Goal: Task Accomplishment & Management: Manage account settings

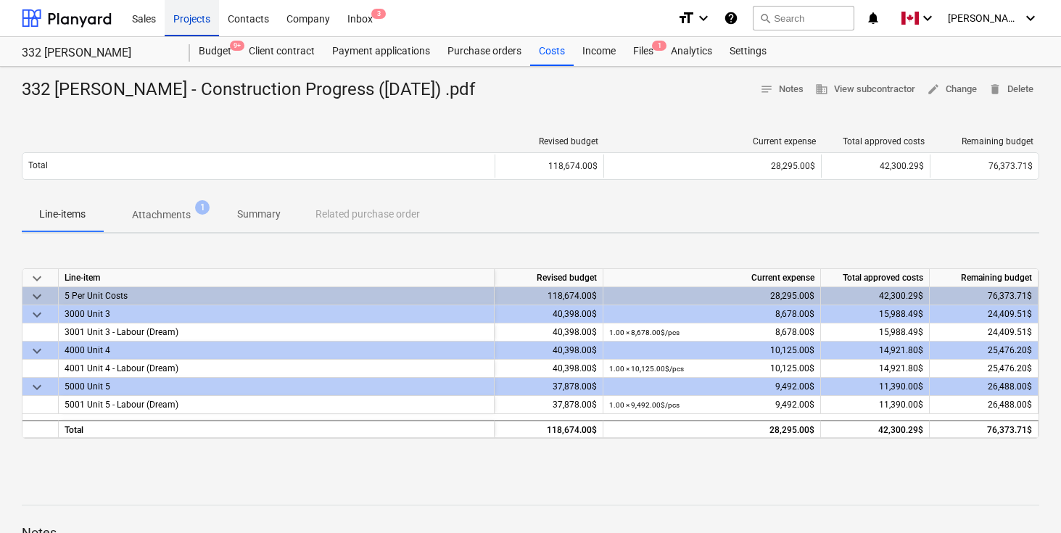
click at [188, 19] on div "Projects" at bounding box center [192, 17] width 54 height 37
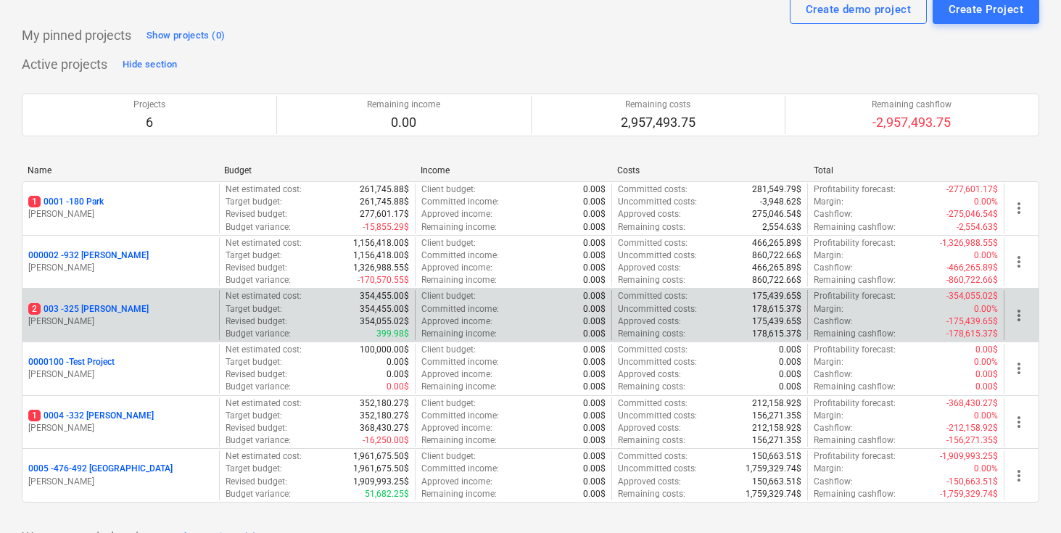
scroll to position [75, 0]
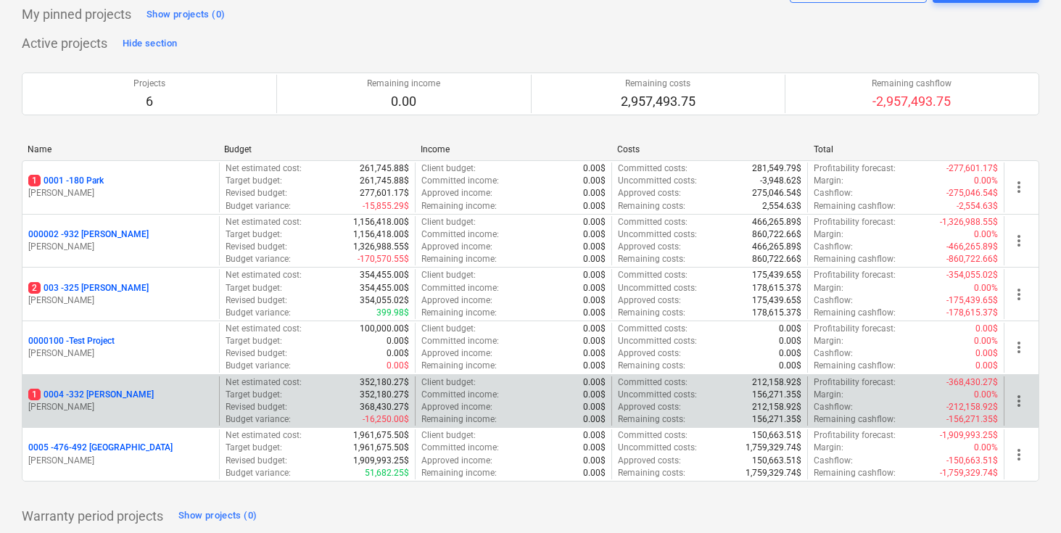
click at [96, 395] on p "1 0004 - 332 [PERSON_NAME]" at bounding box center [90, 395] width 125 height 12
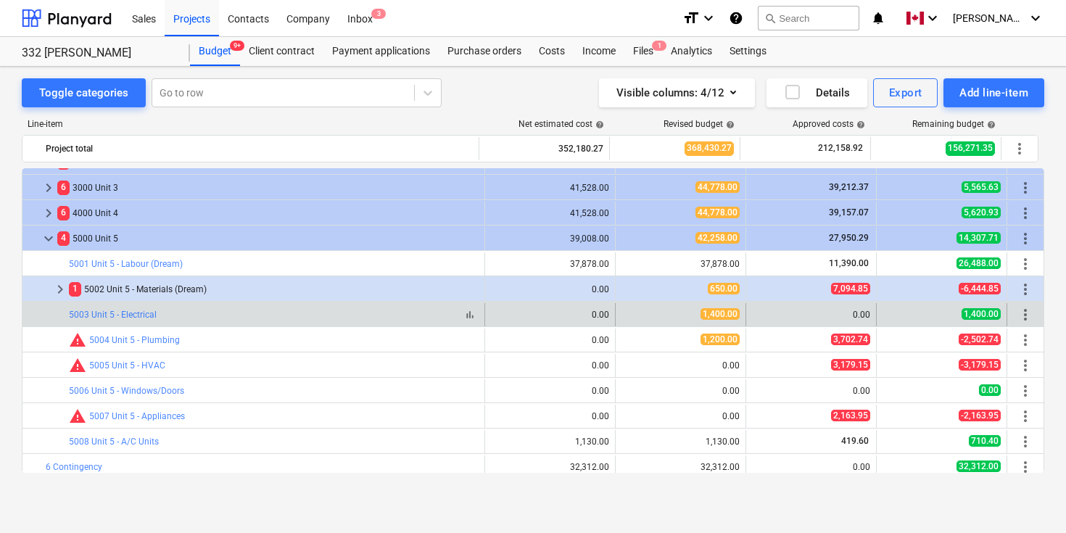
scroll to position [381, 0]
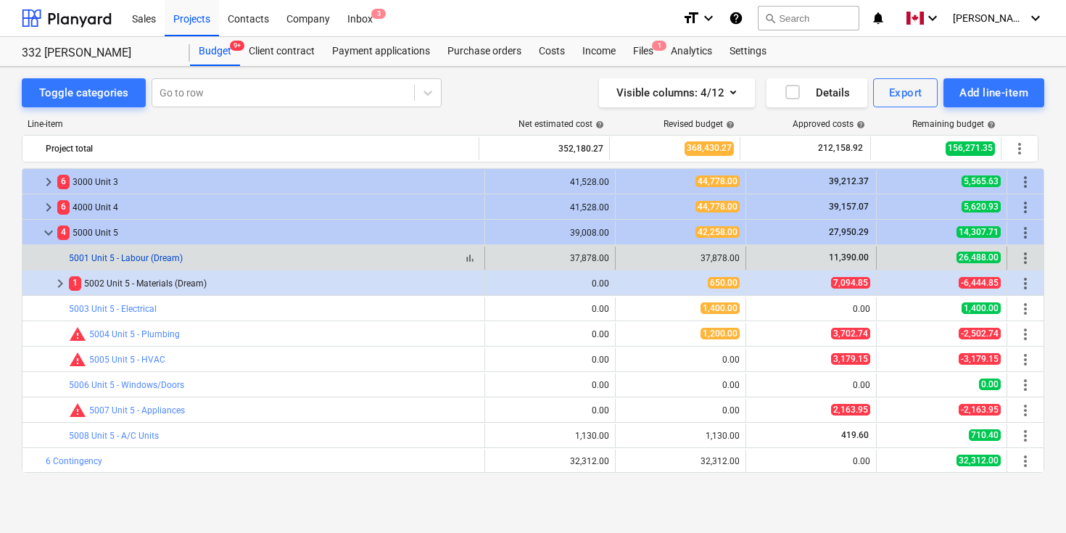
click at [144, 254] on link "5001 Unit 5 - Labour (Dream)" at bounding box center [126, 258] width 114 height 10
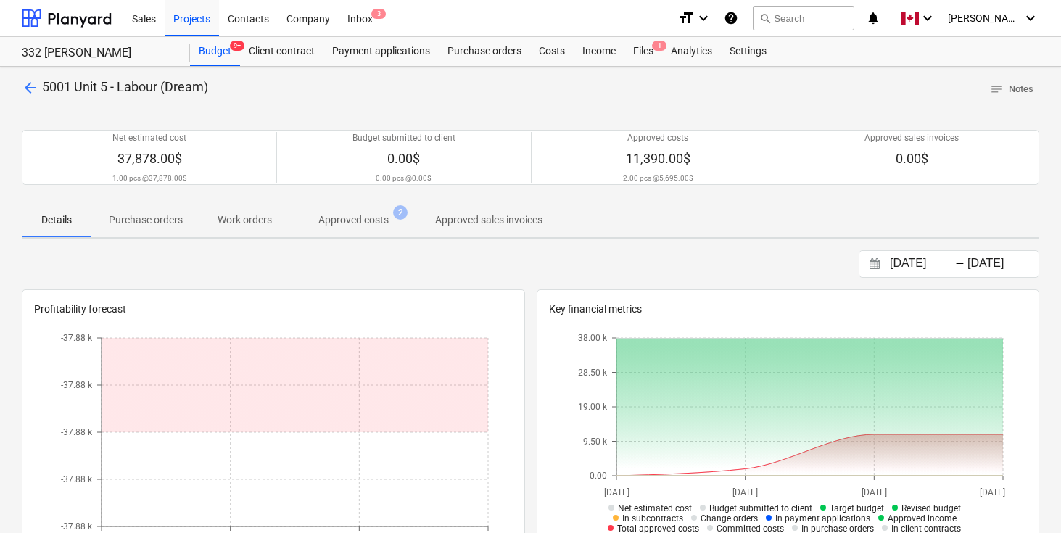
click at [29, 87] on span "arrow_back" at bounding box center [30, 87] width 17 height 17
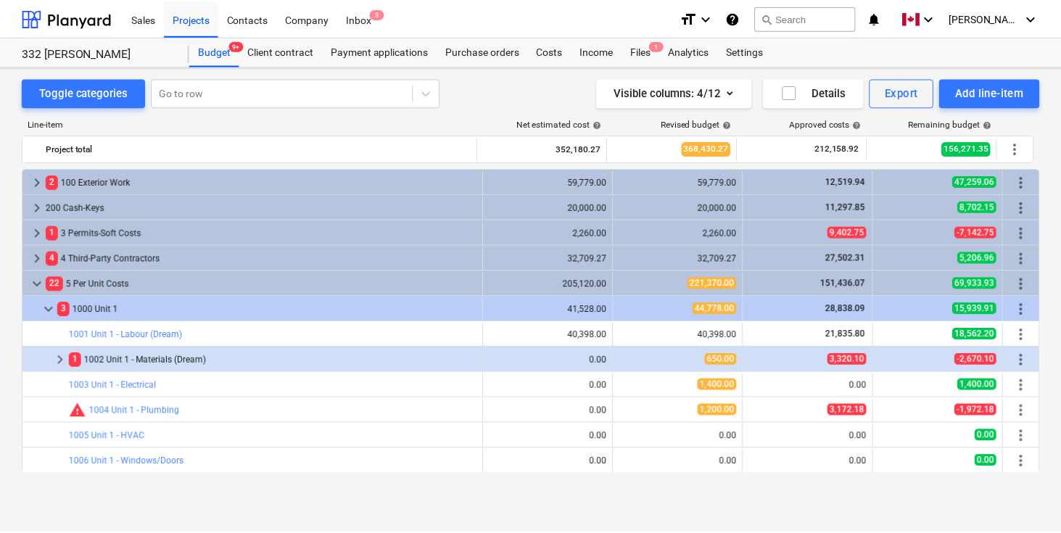
scroll to position [381, 0]
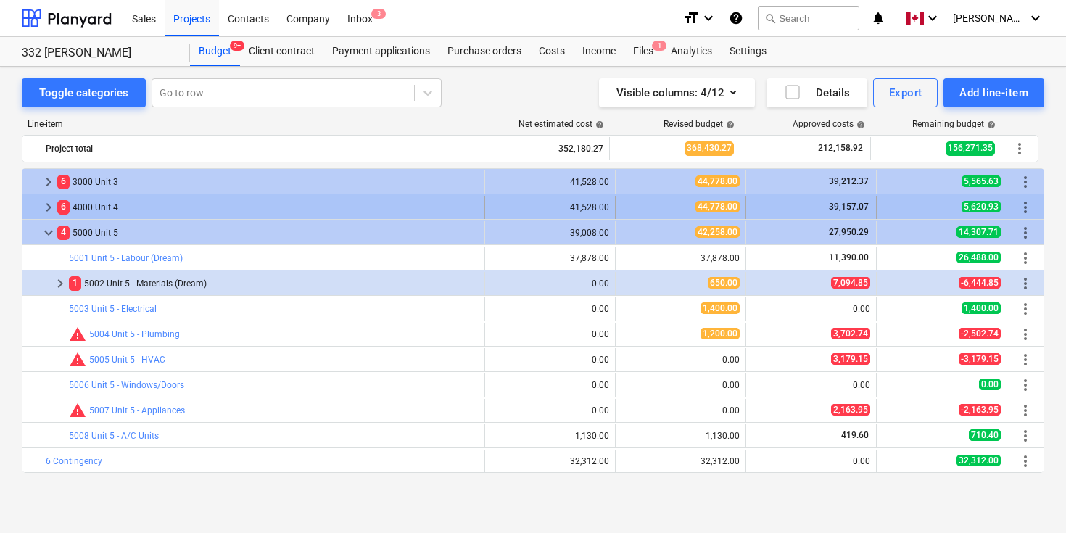
click at [49, 202] on span "keyboard_arrow_right" at bounding box center [48, 207] width 17 height 17
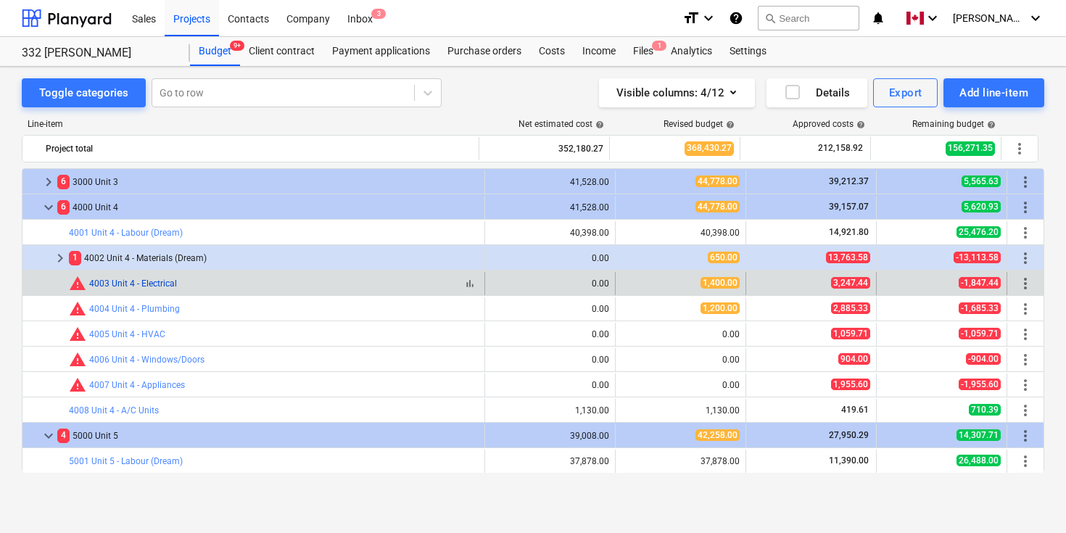
click at [157, 285] on link "4003 Unit 4 - Electrical" at bounding box center [133, 284] width 88 height 10
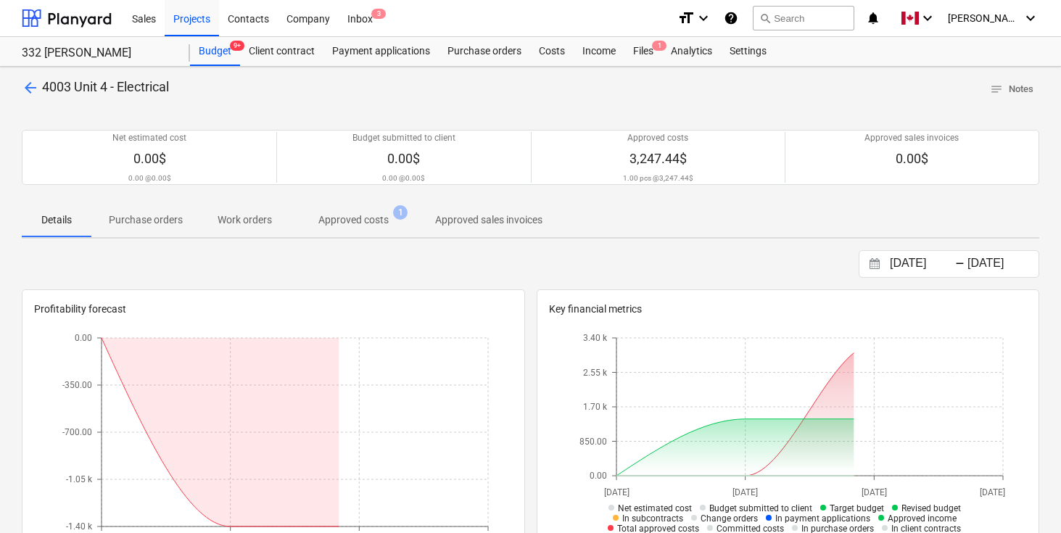
click at [351, 215] on p "Approved costs" at bounding box center [353, 220] width 70 height 15
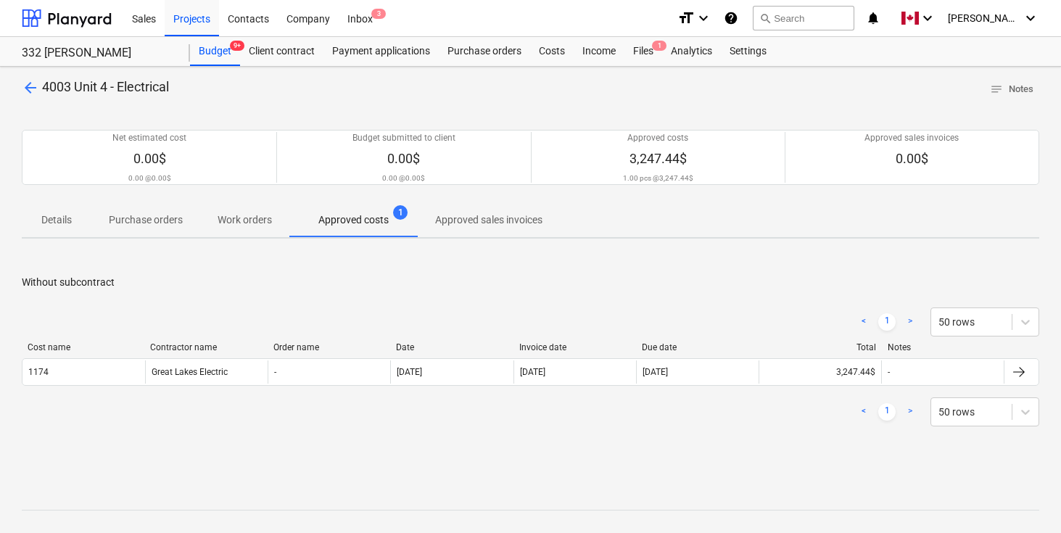
click at [746, 281] on p "Without subcontract" at bounding box center [531, 282] width 1018 height 15
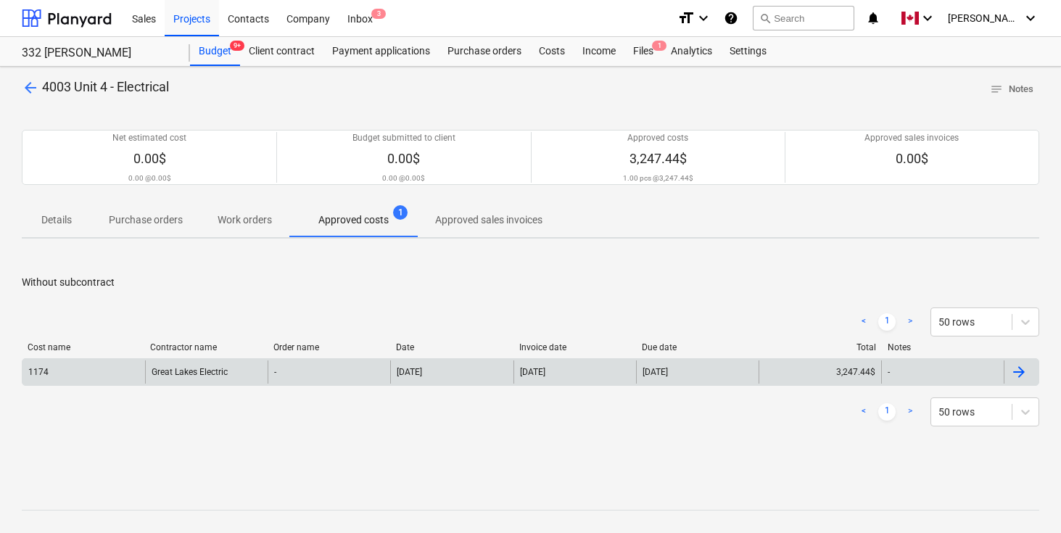
click at [1021, 367] on div at bounding box center [1018, 371] width 17 height 17
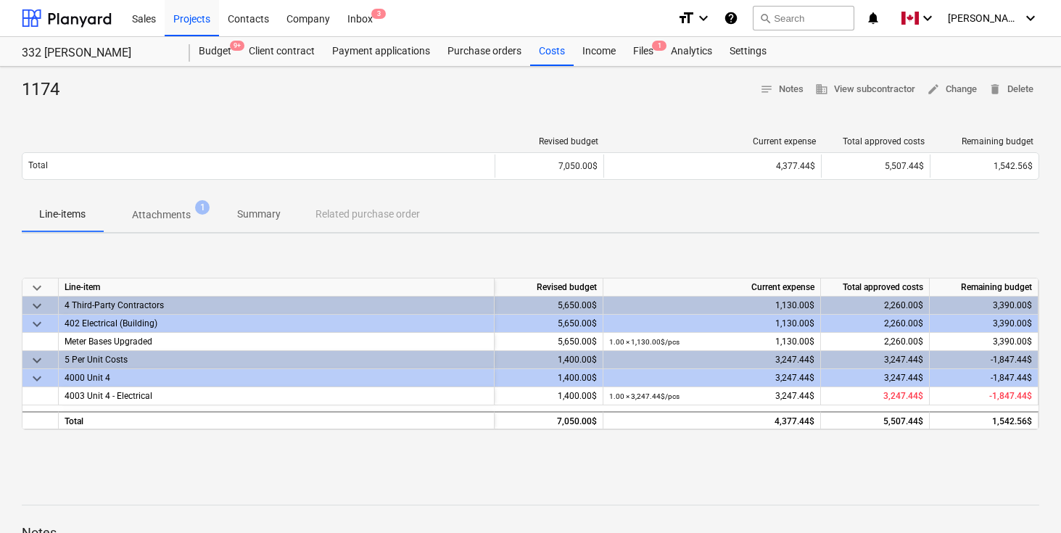
click at [704, 464] on div "1174 notes Notes business View subcontractor edit Change delete Delete Revised …" at bounding box center [530, 378] width 1061 height 623
click at [704, 470] on div "1174 notes Notes business View subcontractor edit Change delete Delete Revised …" at bounding box center [530, 378] width 1061 height 623
click at [418, 106] on div at bounding box center [531, 108] width 1018 height 12
click at [440, 110] on div at bounding box center [531, 108] width 1018 height 12
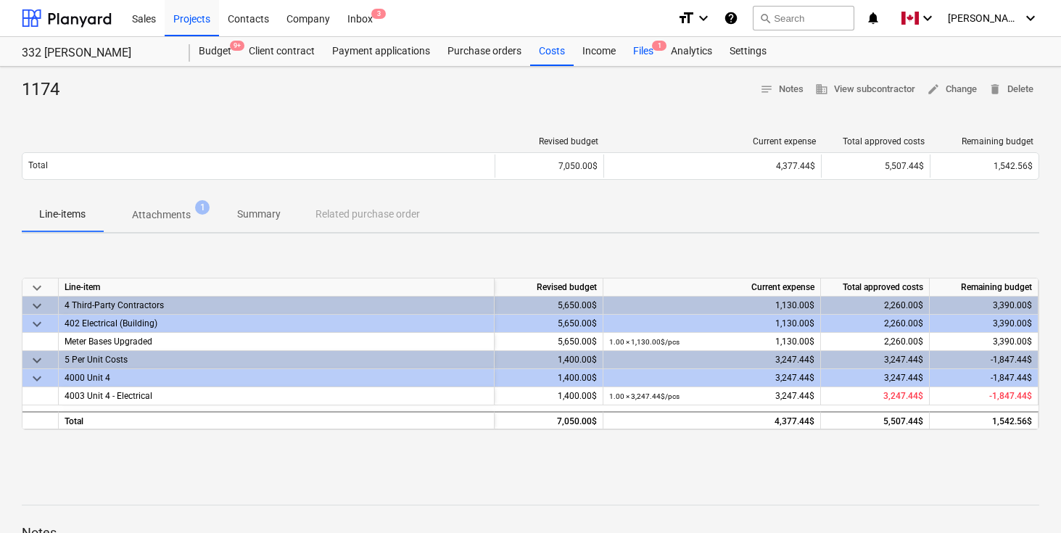
click at [642, 45] on div "Files 1" at bounding box center [644, 51] width 38 height 29
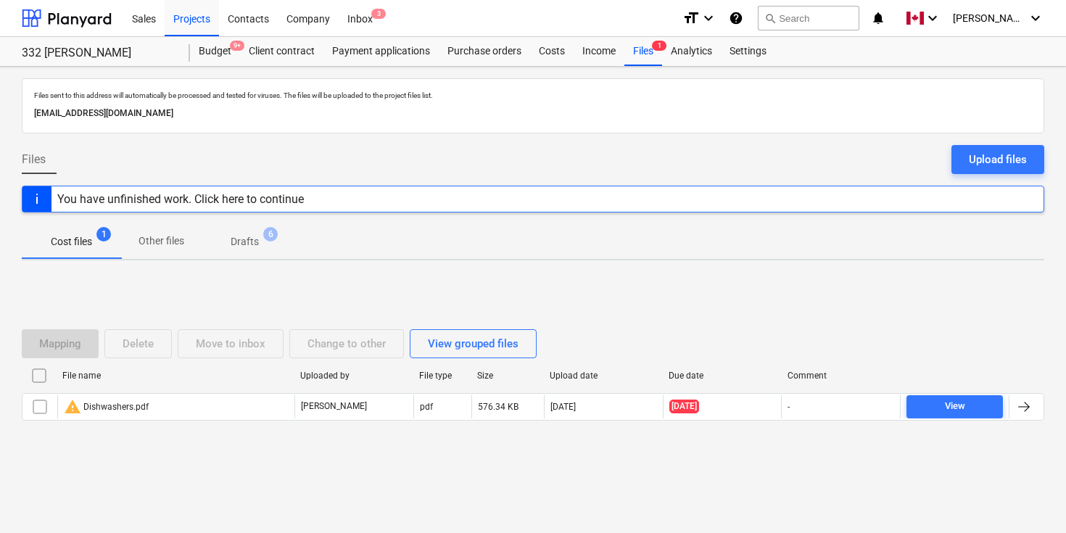
click at [728, 168] on div "Files Upload files" at bounding box center [533, 165] width 1023 height 41
click at [555, 49] on div "Costs" at bounding box center [552, 51] width 44 height 29
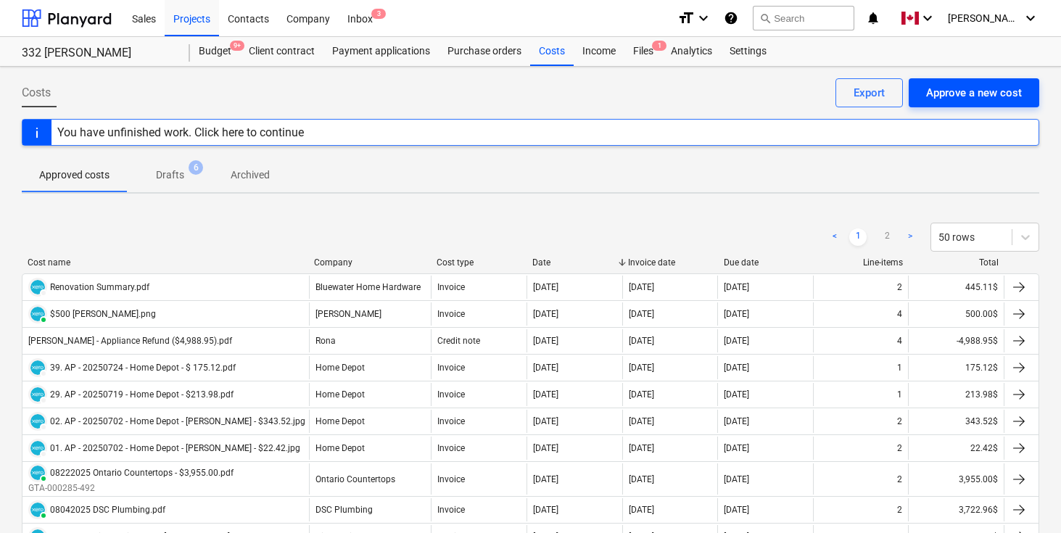
click at [969, 89] on div "Approve a new cost" at bounding box center [974, 92] width 96 height 19
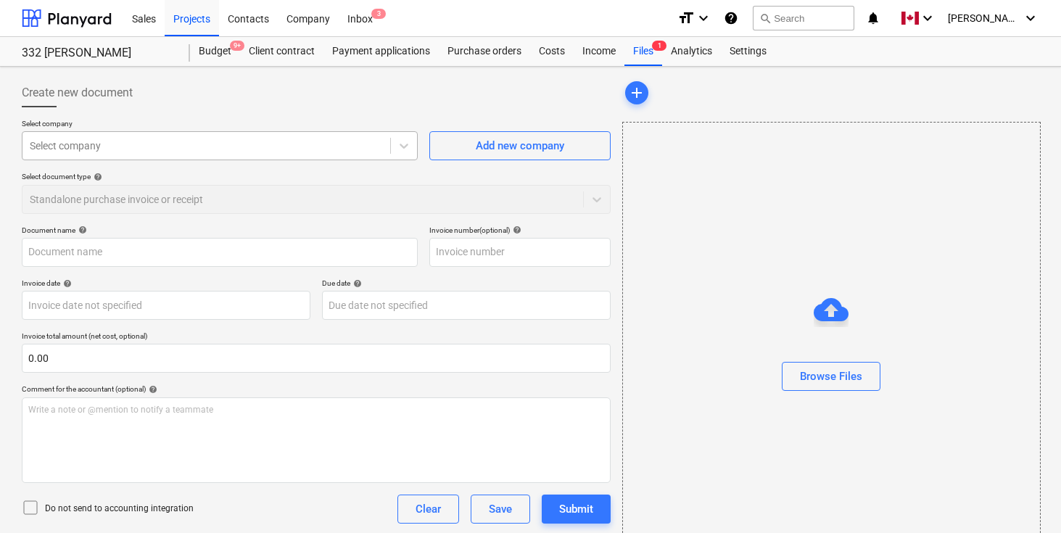
click at [371, 143] on div at bounding box center [206, 146] width 353 height 15
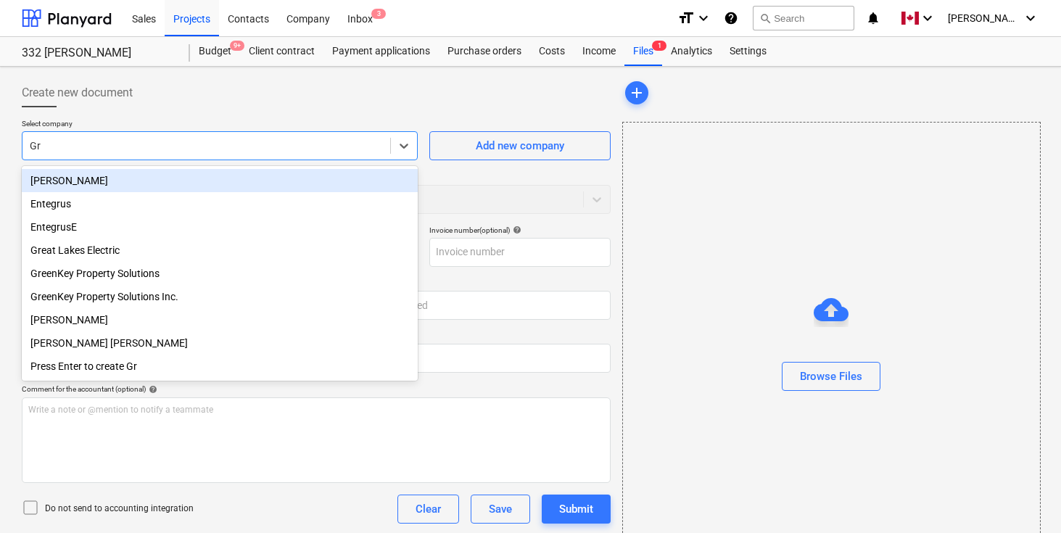
type input "Gre"
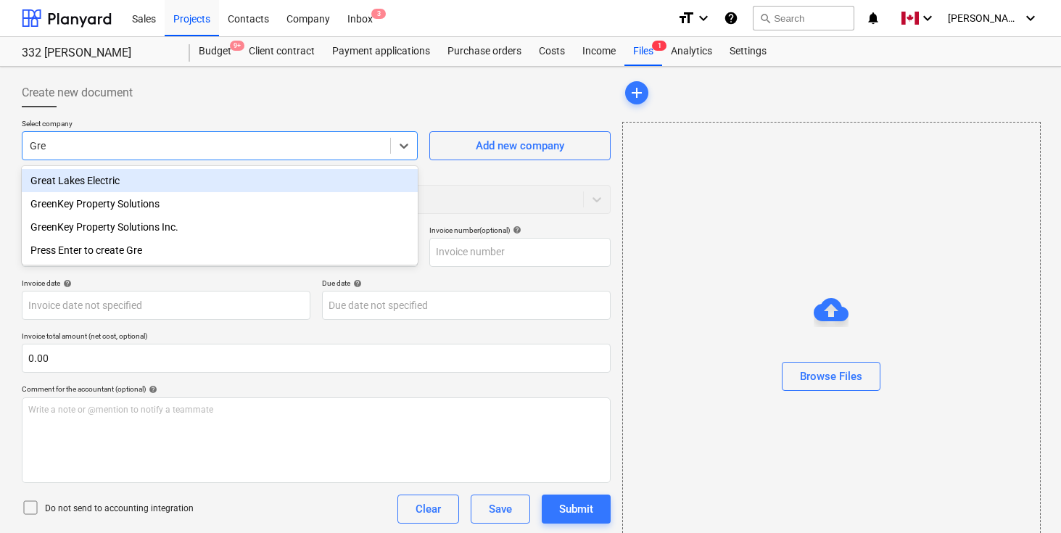
click at [83, 184] on div "Great Lakes Electric" at bounding box center [220, 180] width 396 height 23
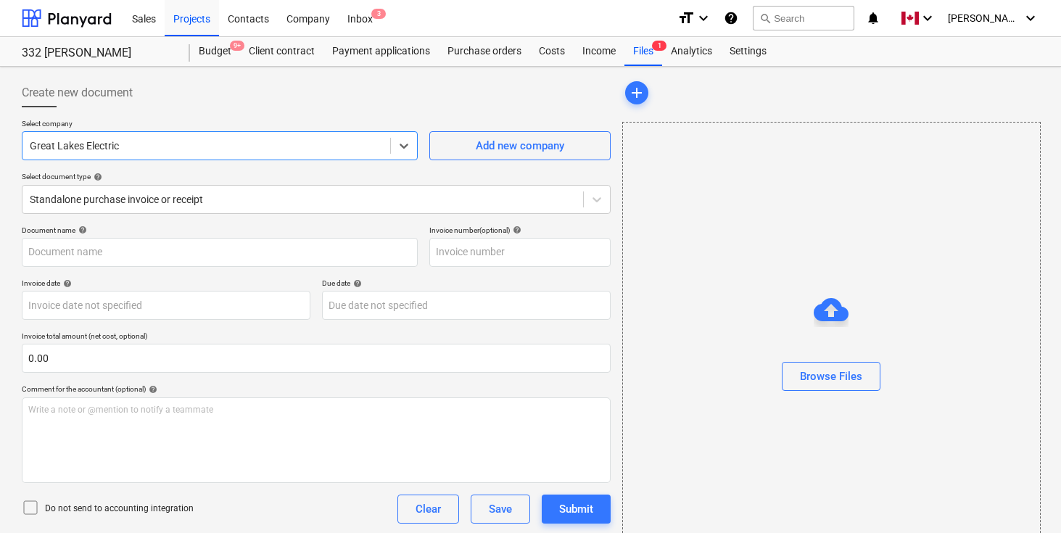
click at [200, 119] on p "Select company" at bounding box center [220, 125] width 396 height 12
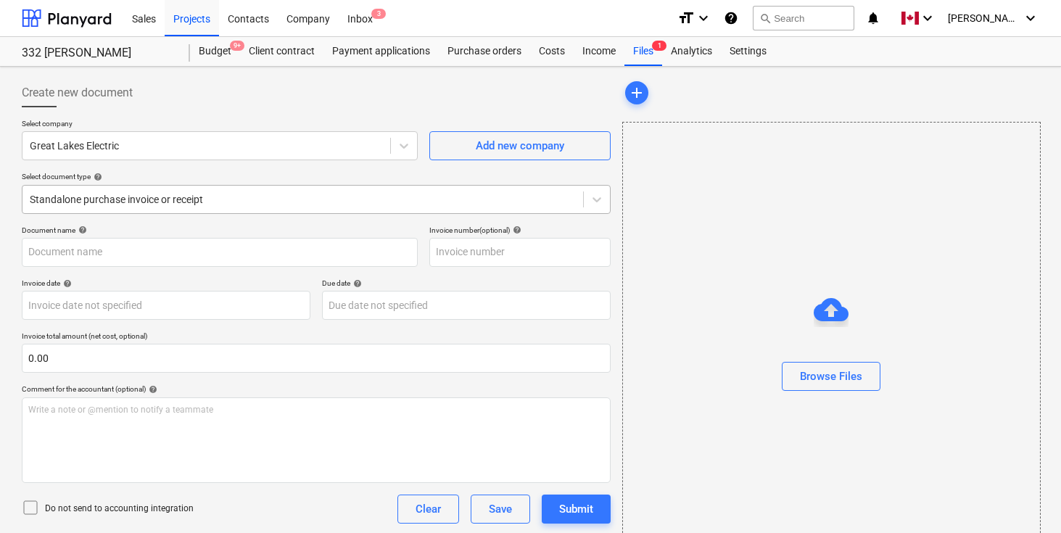
click at [176, 192] on div at bounding box center [303, 199] width 546 height 15
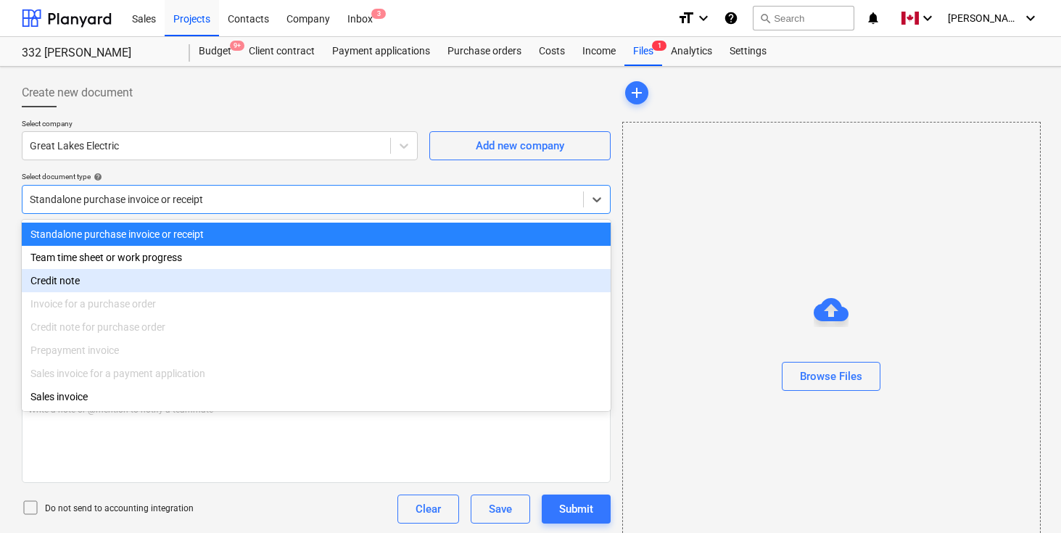
click at [95, 274] on div "Credit note" at bounding box center [316, 280] width 589 height 23
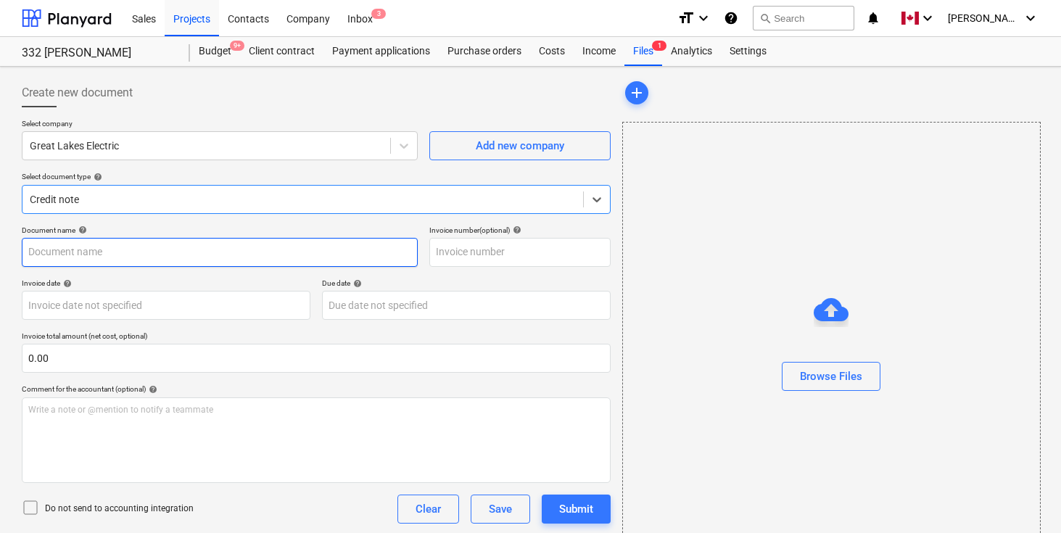
click at [128, 256] on input "text" at bounding box center [220, 252] width 396 height 29
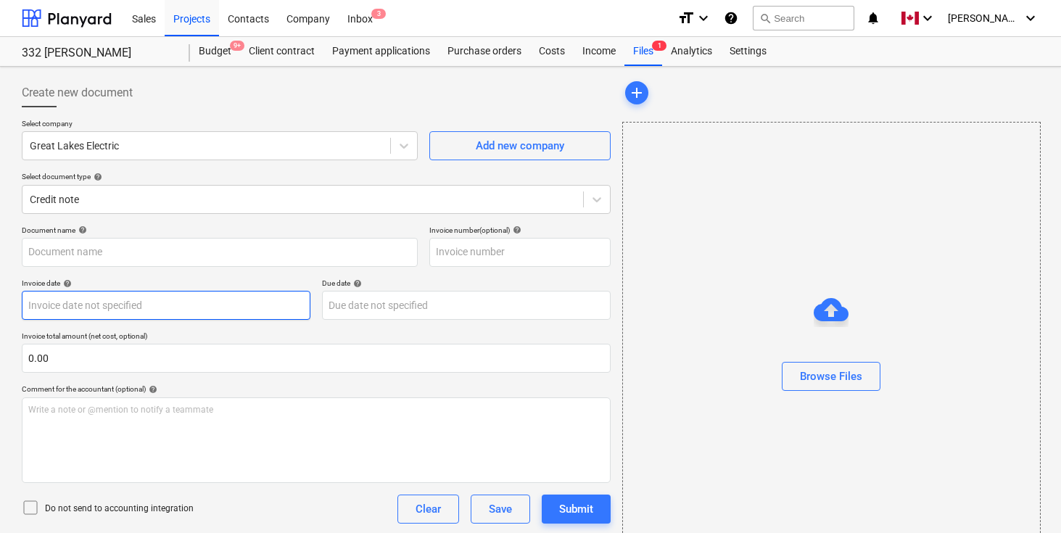
click at [125, 305] on body "Sales Projects Contacts Company Inbox 3 format_size keyboard_arrow_down help se…" at bounding box center [530, 266] width 1061 height 533
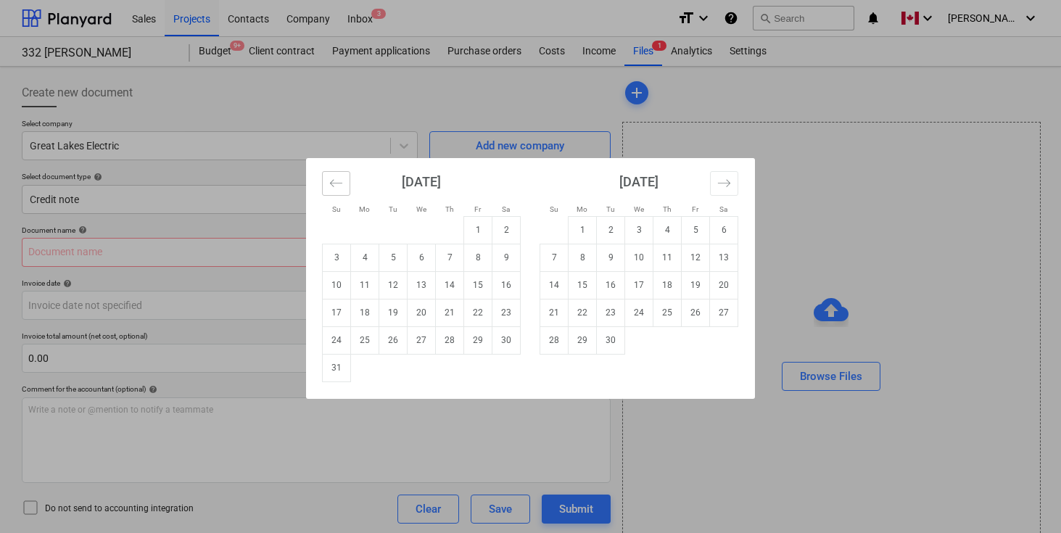
click at [345, 180] on button "Move backward to switch to the previous month." at bounding box center [336, 183] width 28 height 25
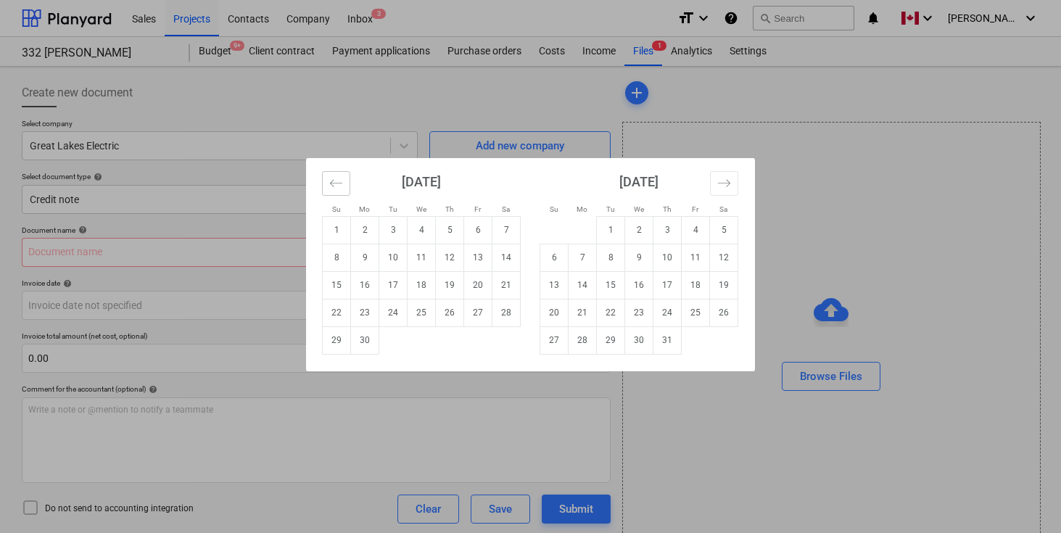
click at [345, 180] on button "Move backward to switch to the previous month." at bounding box center [336, 183] width 28 height 25
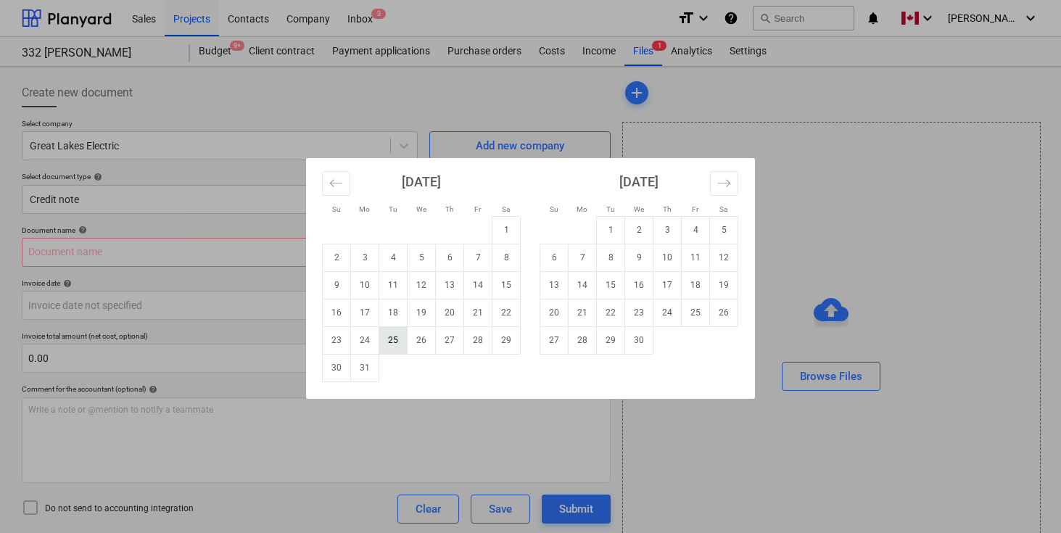
click at [392, 338] on td "25" at bounding box center [393, 340] width 28 height 28
type input "[DATE]"
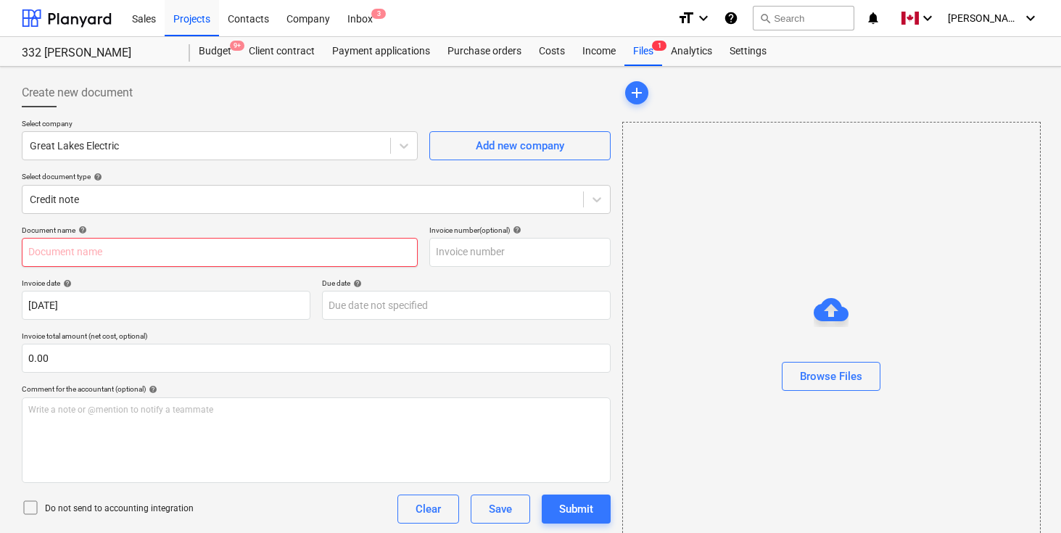
click at [347, 257] on input "text" at bounding box center [220, 252] width 396 height 29
click at [345, 228] on div "Document name help" at bounding box center [220, 230] width 396 height 9
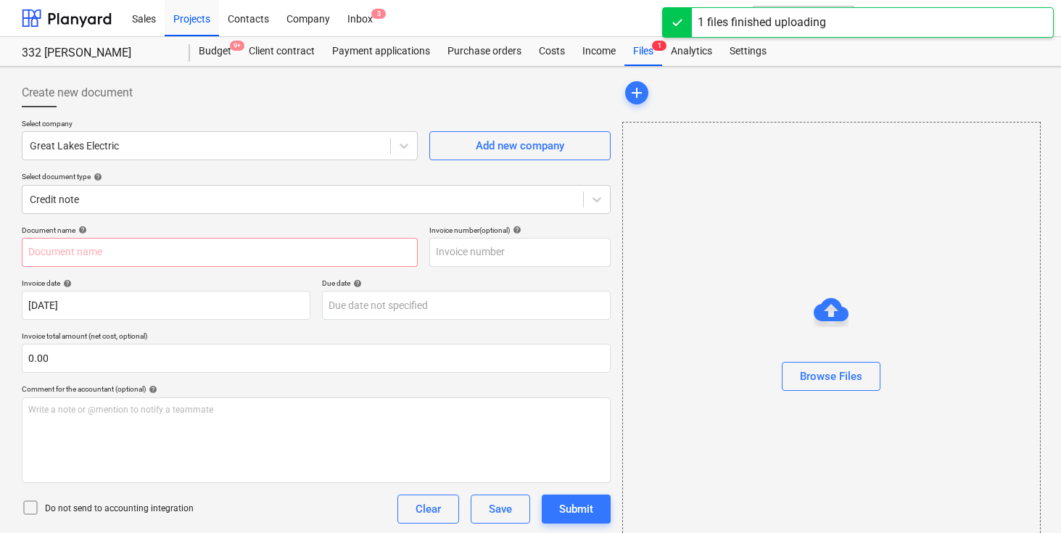
type input "Screenshot [DATE] 11.27.37 PM.png"
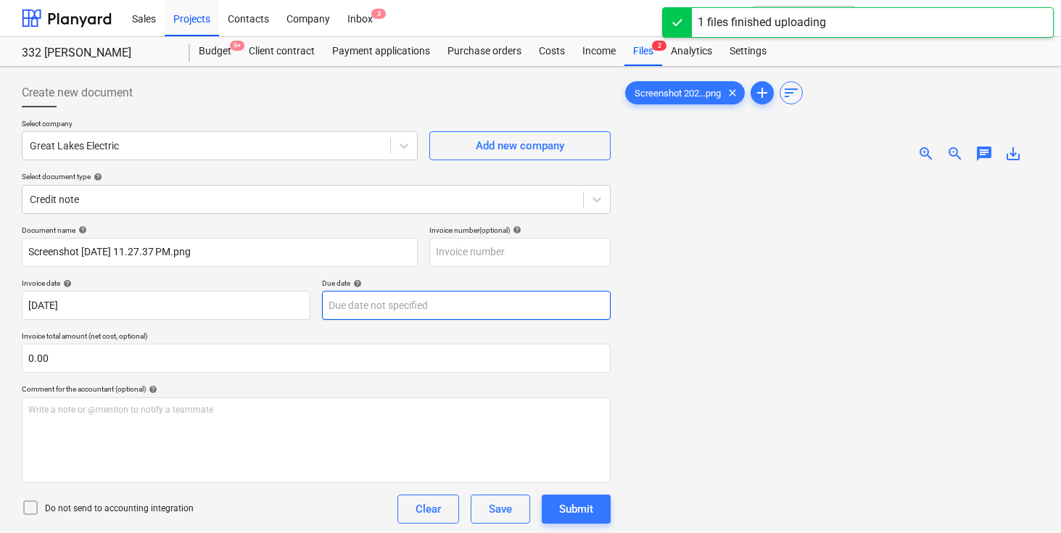
click at [337, 302] on body "Sales Projects Contacts Company Inbox 3 format_size keyboard_arrow_down help se…" at bounding box center [530, 266] width 1061 height 533
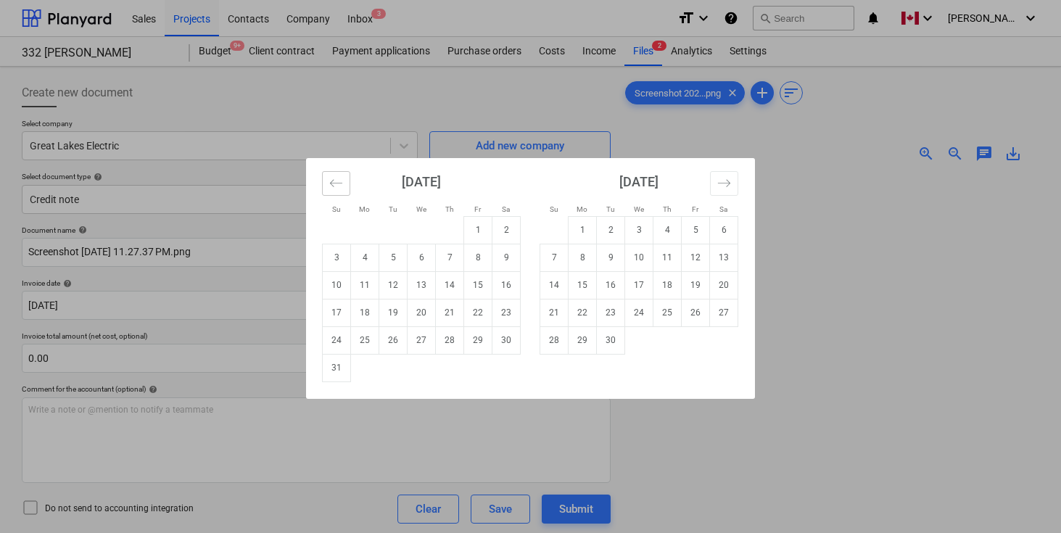
click at [329, 183] on icon "Move backward to switch to the previous month." at bounding box center [336, 183] width 14 height 14
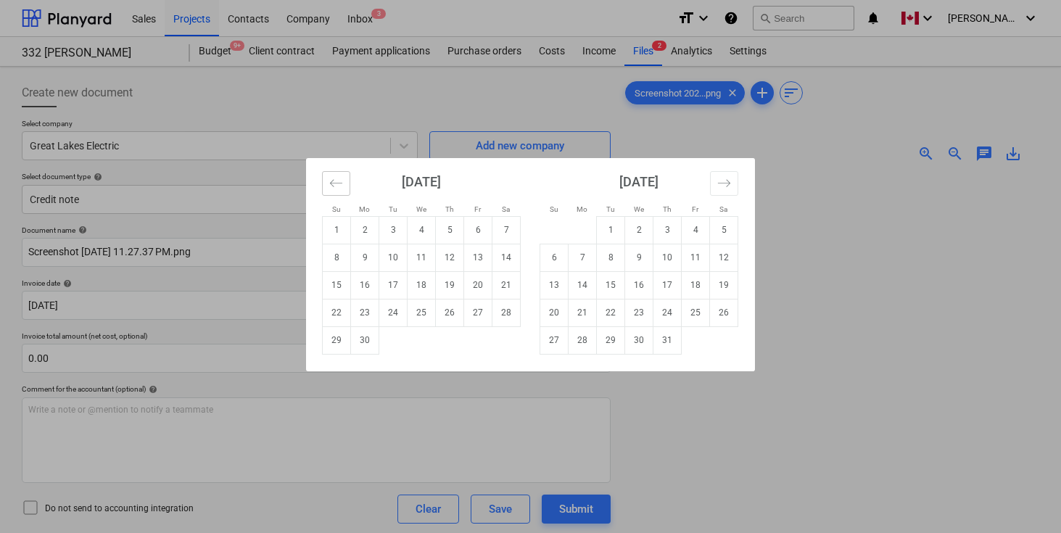
click at [329, 183] on icon "Move backward to switch to the previous month." at bounding box center [336, 183] width 14 height 14
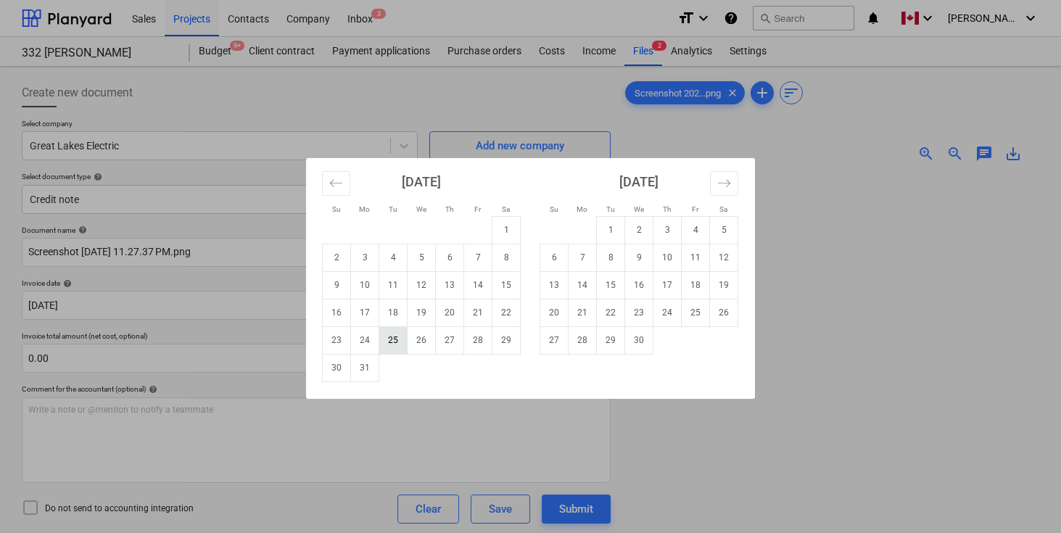
click at [395, 336] on td "25" at bounding box center [393, 340] width 28 height 28
type input "[DATE]"
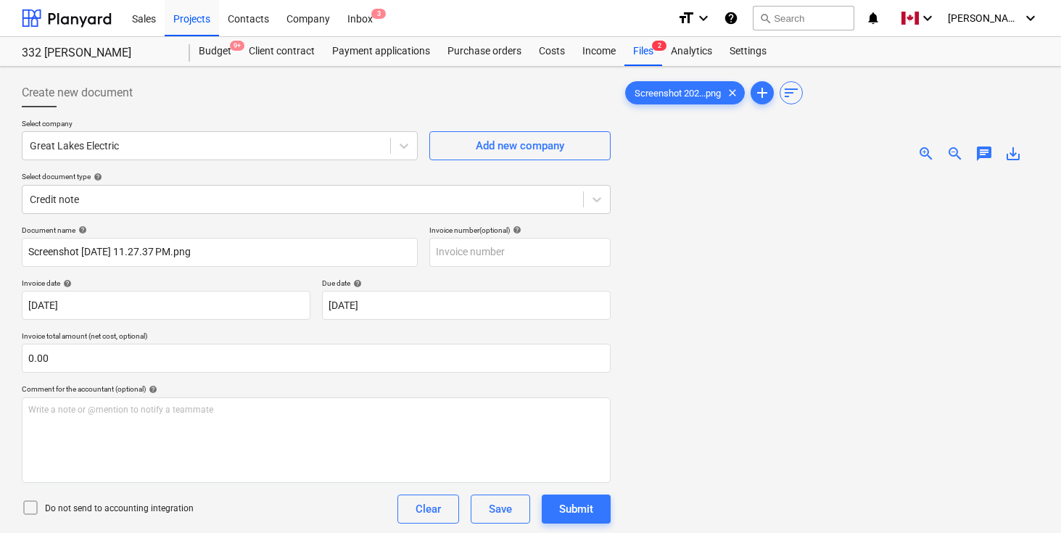
click at [305, 279] on div "Invoice date help" at bounding box center [166, 283] width 289 height 9
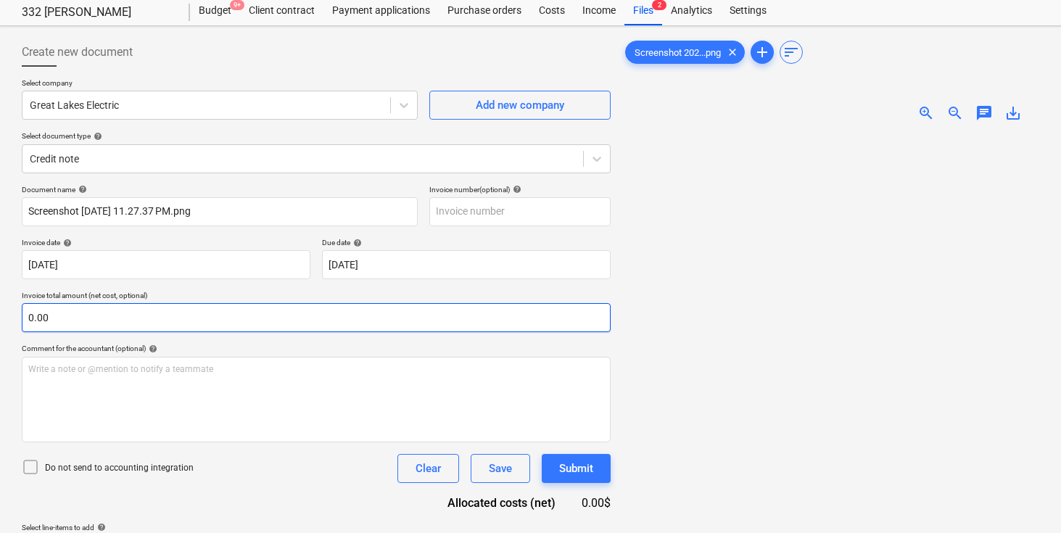
click at [260, 321] on input "0.00" at bounding box center [316, 317] width 589 height 29
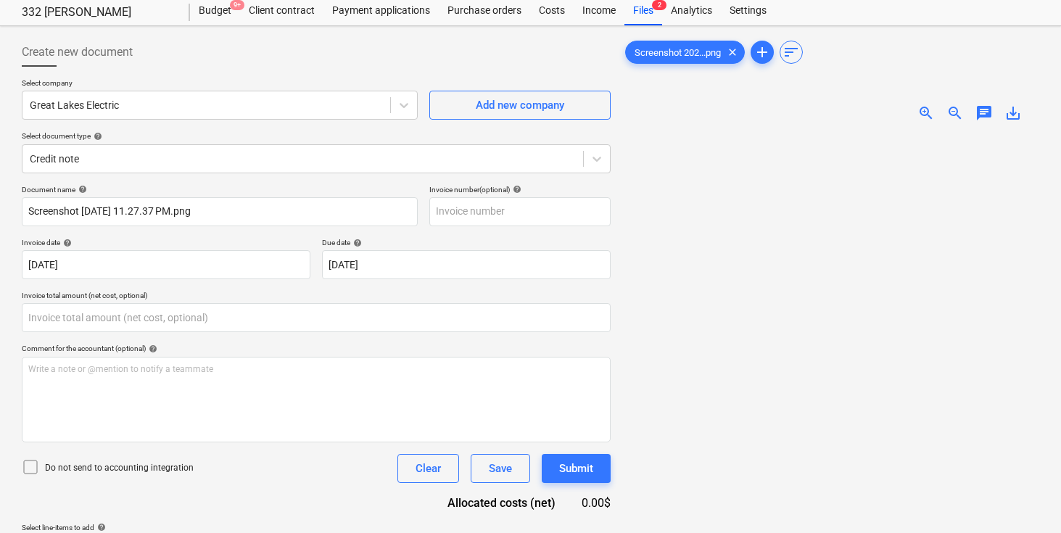
type input "0.00"
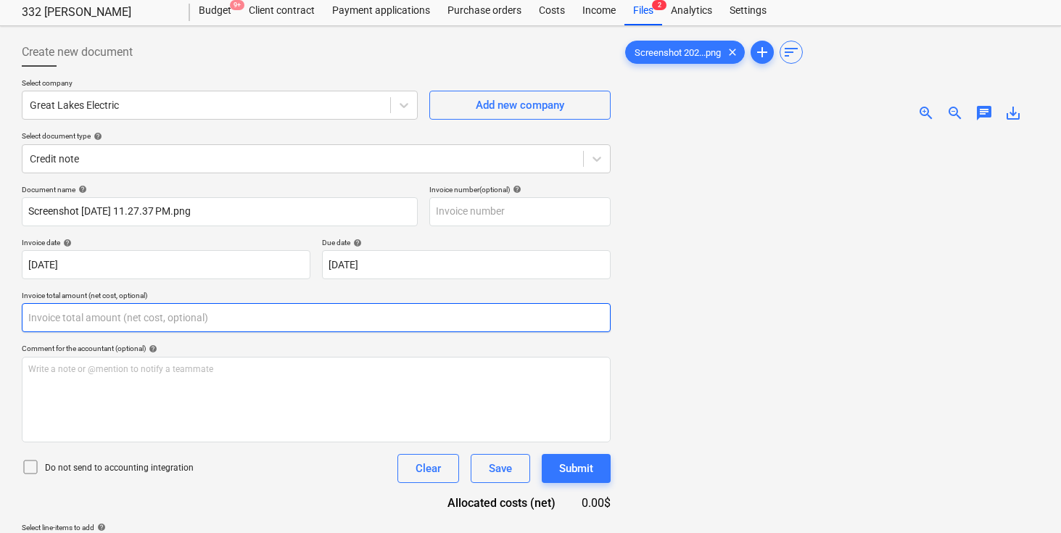
click at [150, 321] on input "text" at bounding box center [316, 317] width 589 height 29
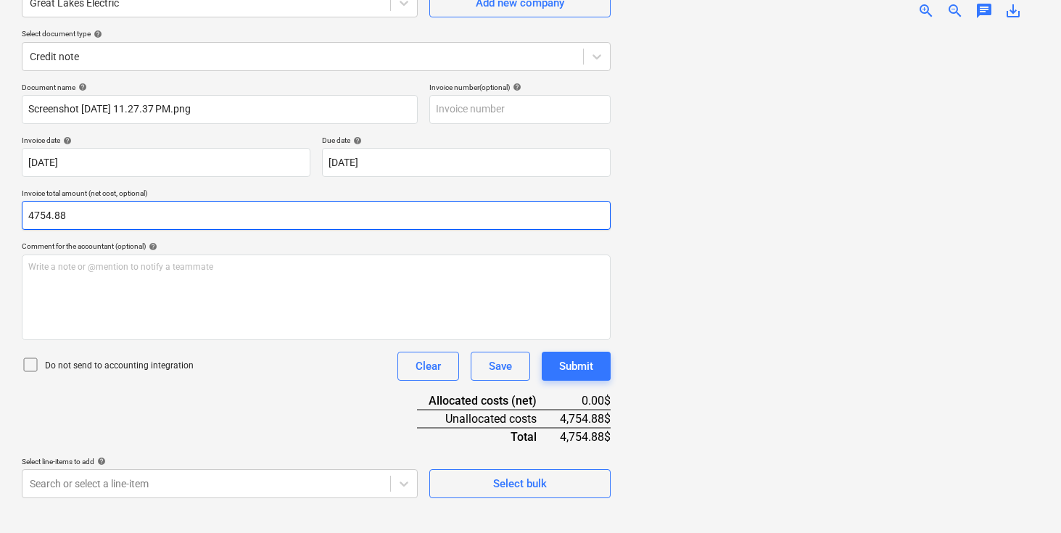
scroll to position [145, 0]
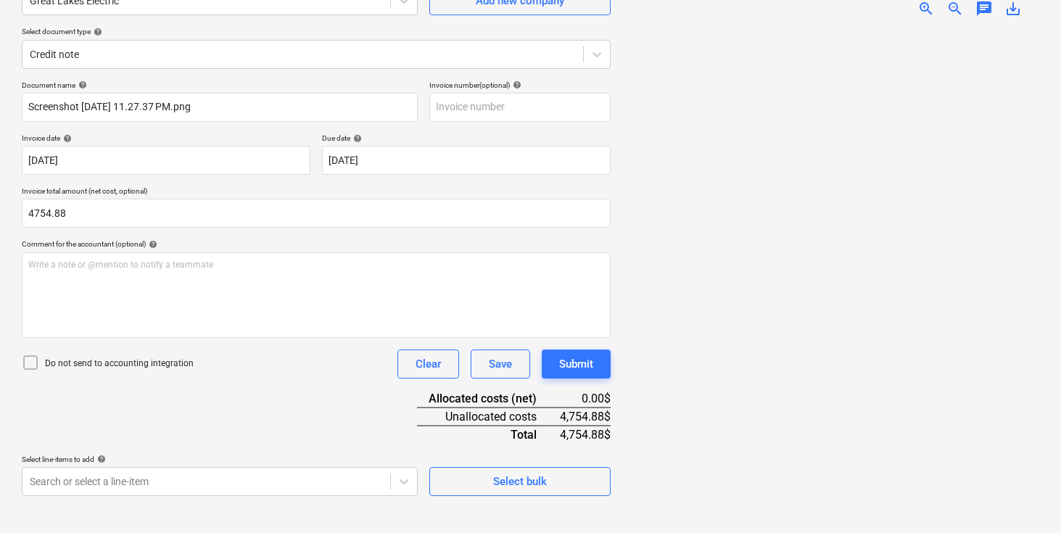
click at [236, 376] on div "Do not send to accounting integration Clear Save Submit" at bounding box center [316, 364] width 589 height 29
type input "4,754.88"
click at [223, 388] on body "Sales Projects Contacts Company Inbox 3 format_size keyboard_arrow_down help se…" at bounding box center [530, 121] width 1061 height 533
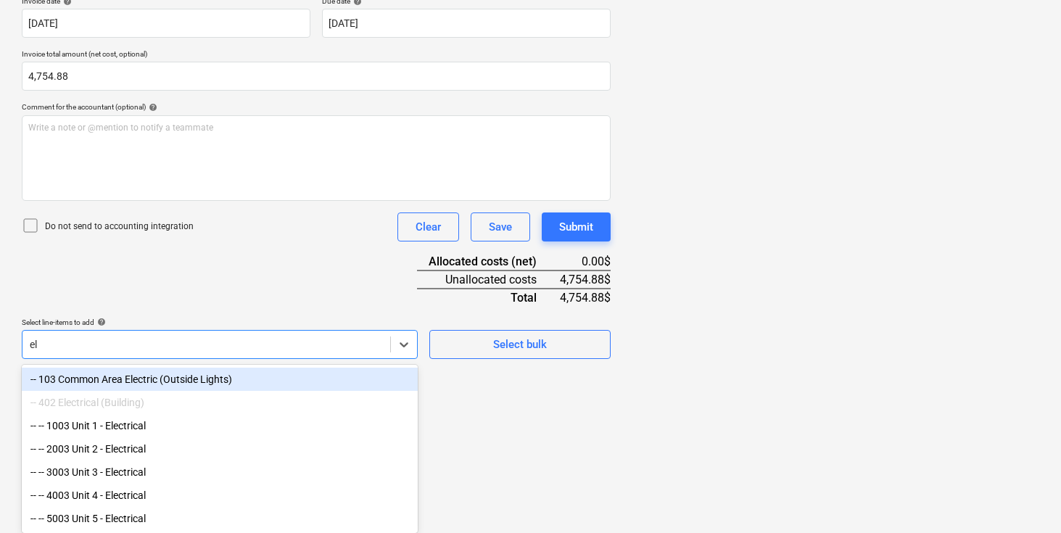
scroll to position [282, 0]
type input "electrica"
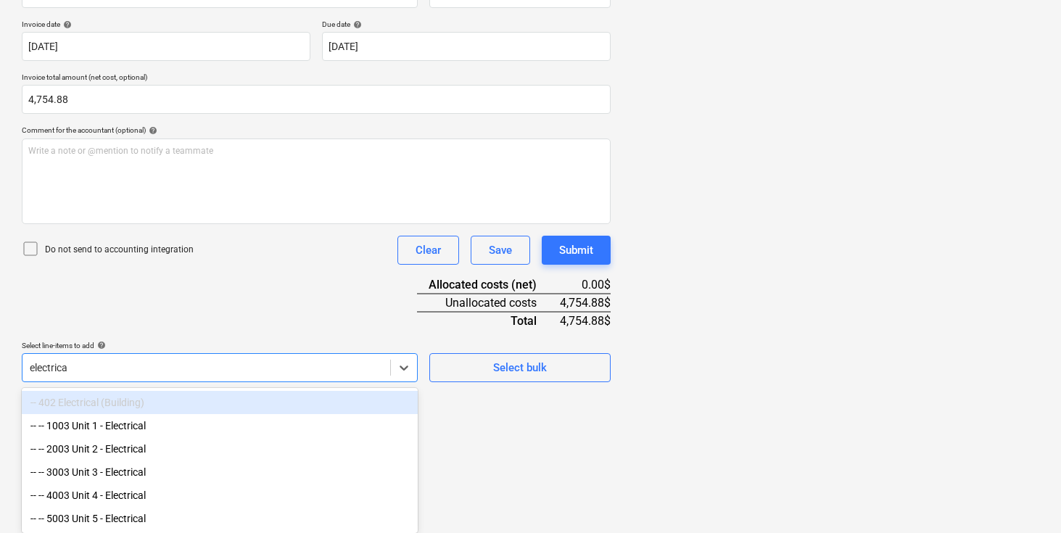
scroll to position [259, 0]
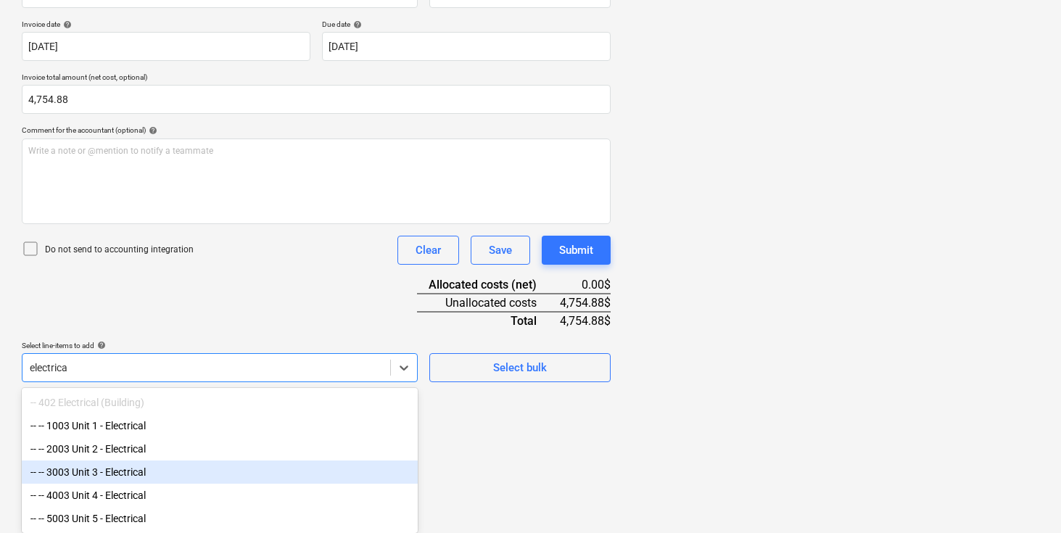
click at [174, 462] on div "-- -- 3003 Unit 3 - Electrical" at bounding box center [220, 472] width 396 height 23
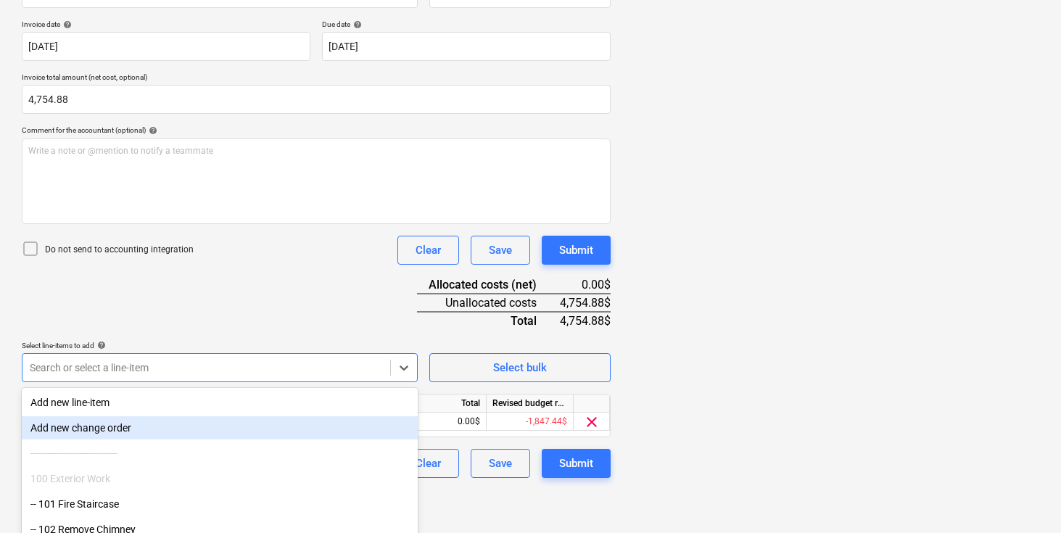
click at [221, 319] on div "Document name help Screenshot [DATE] 11.27.37 PM.png Invoice number (optional) …" at bounding box center [316, 222] width 589 height 511
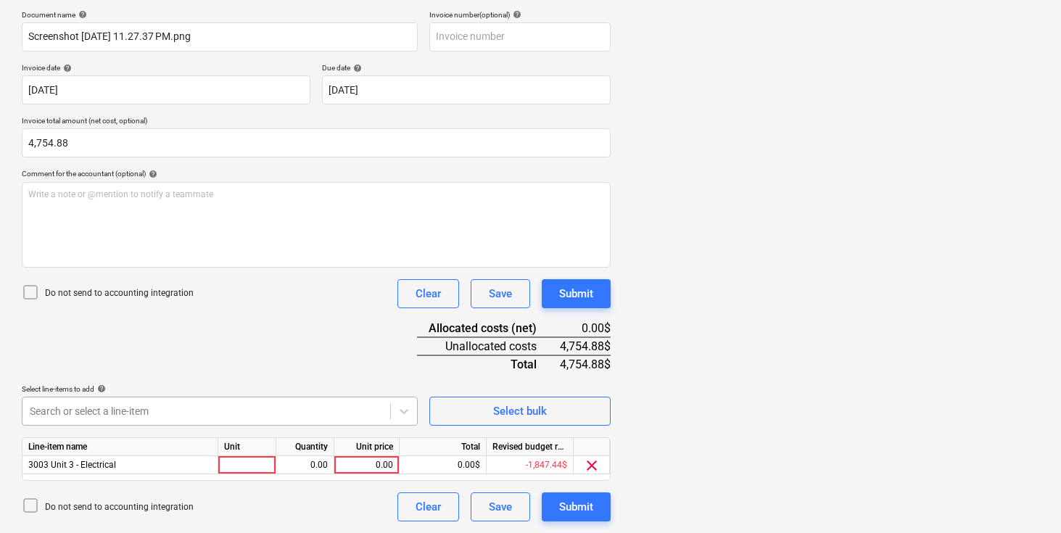
click at [152, 318] on body "Sales Projects Contacts Company Inbox 3 format_size keyboard_arrow_down help se…" at bounding box center [530, 51] width 1061 height 533
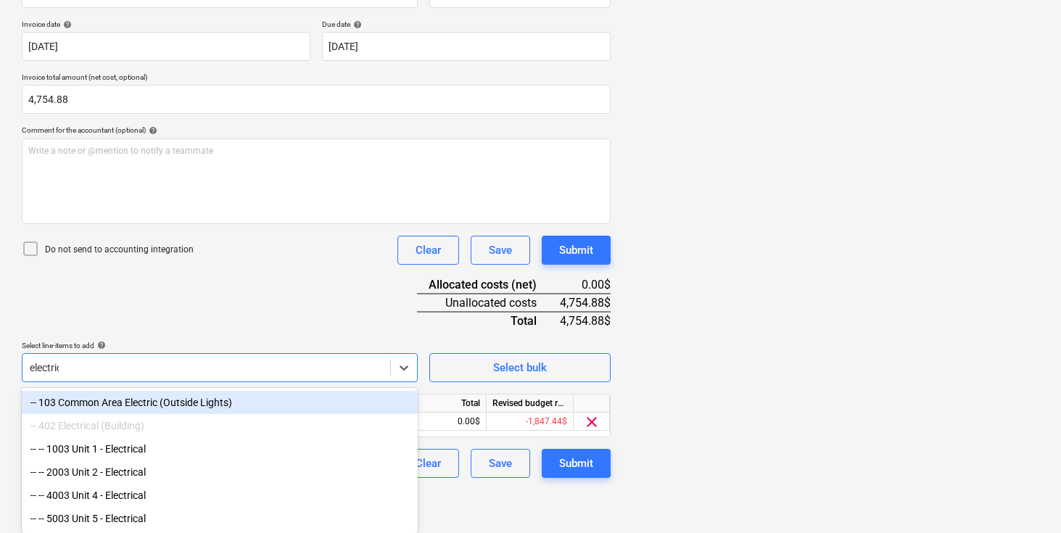
type input "electrical"
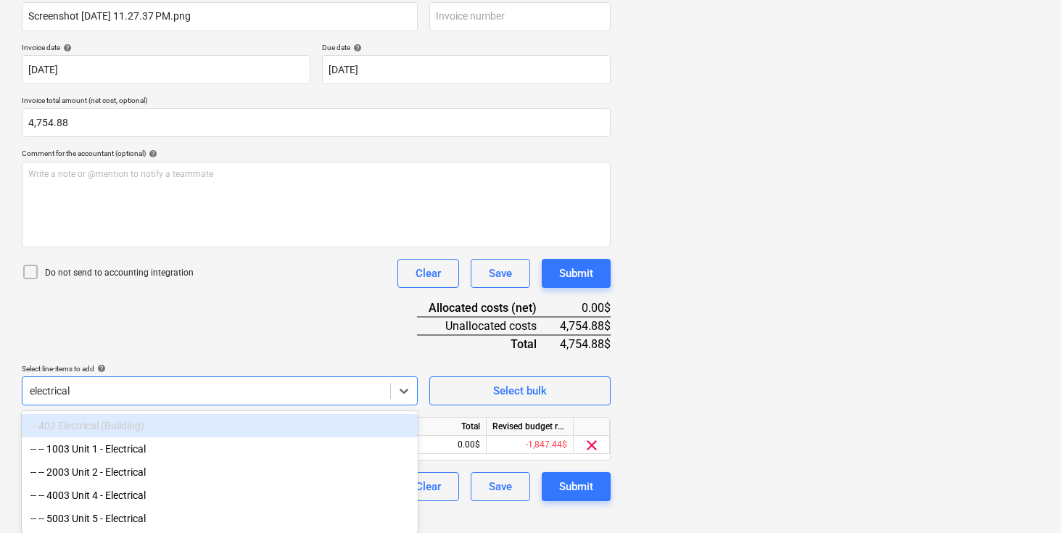
scroll to position [236, 0]
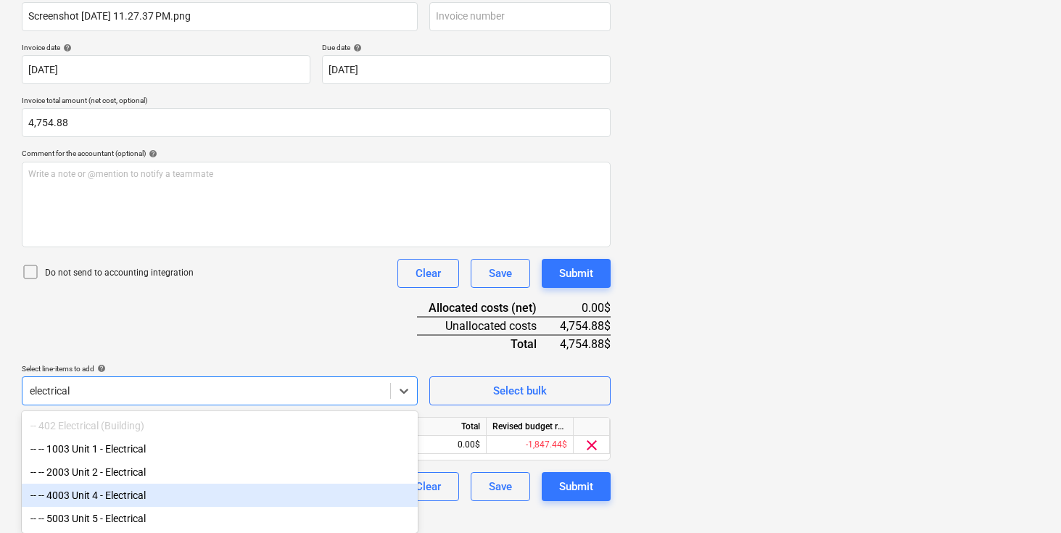
click at [125, 490] on div "-- -- 4003 Unit 4 - Electrical" at bounding box center [220, 495] width 396 height 23
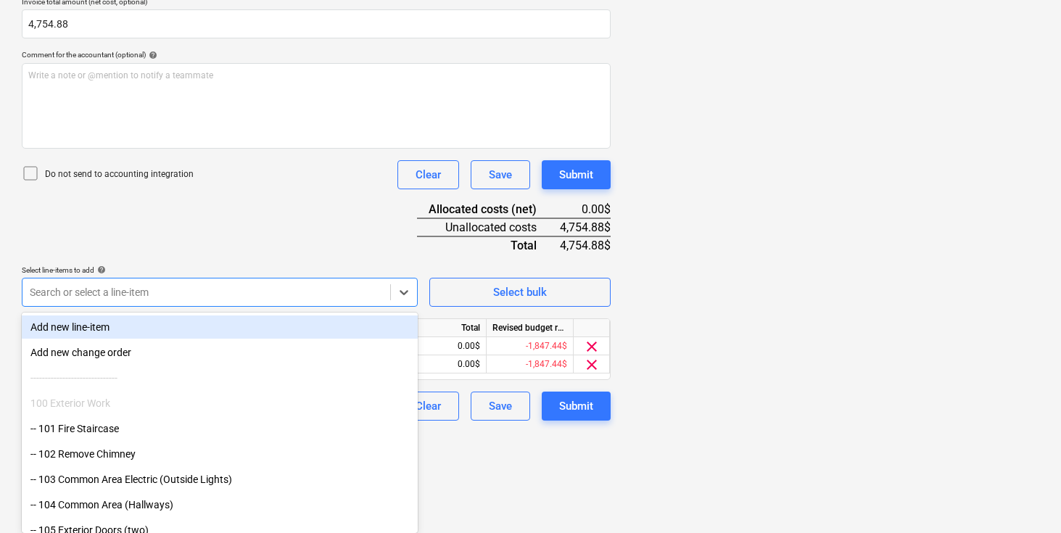
click at [246, 225] on div "Document name help Screenshot [DATE] 11.27.37 PM.png Invoice number (optional) …" at bounding box center [316, 156] width 589 height 530
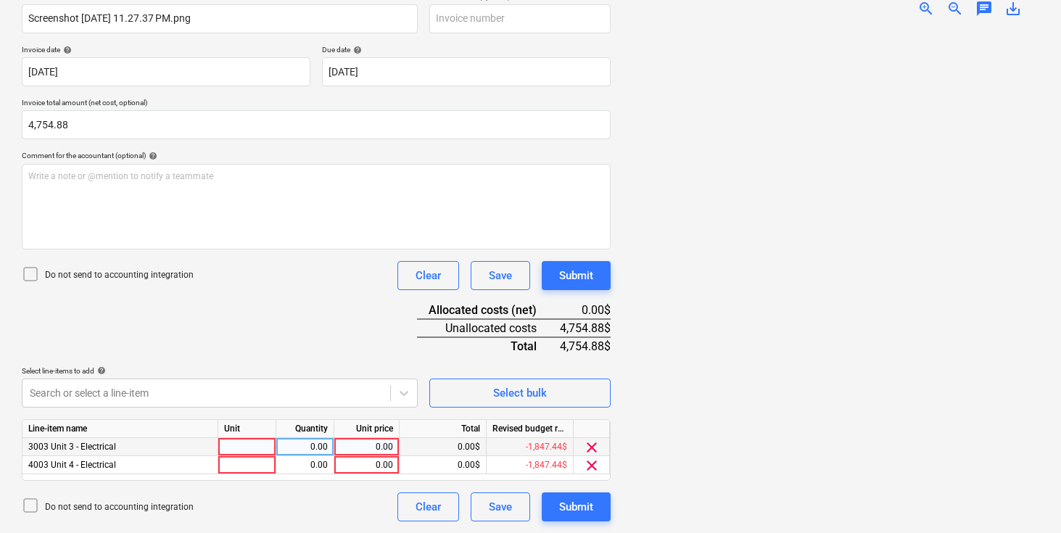
click at [242, 445] on div at bounding box center [247, 447] width 58 height 18
type input "pcs"
type input "-1"
type input "2377.44"
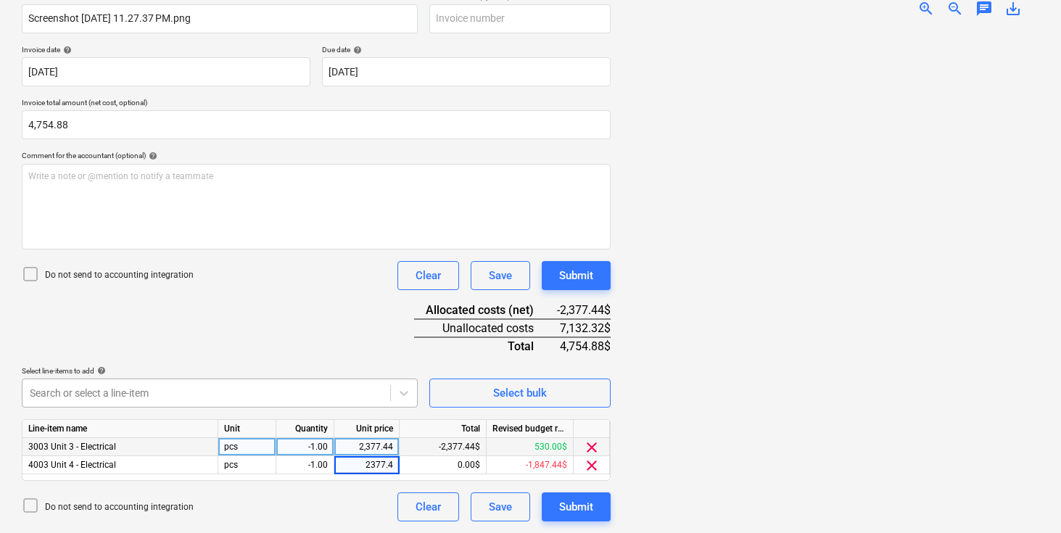
type input "2377.44"
click at [360, 348] on div "Document name help Screenshot [DATE] 11.27.37 PM.png Invoice number (optional) …" at bounding box center [316, 257] width 589 height 530
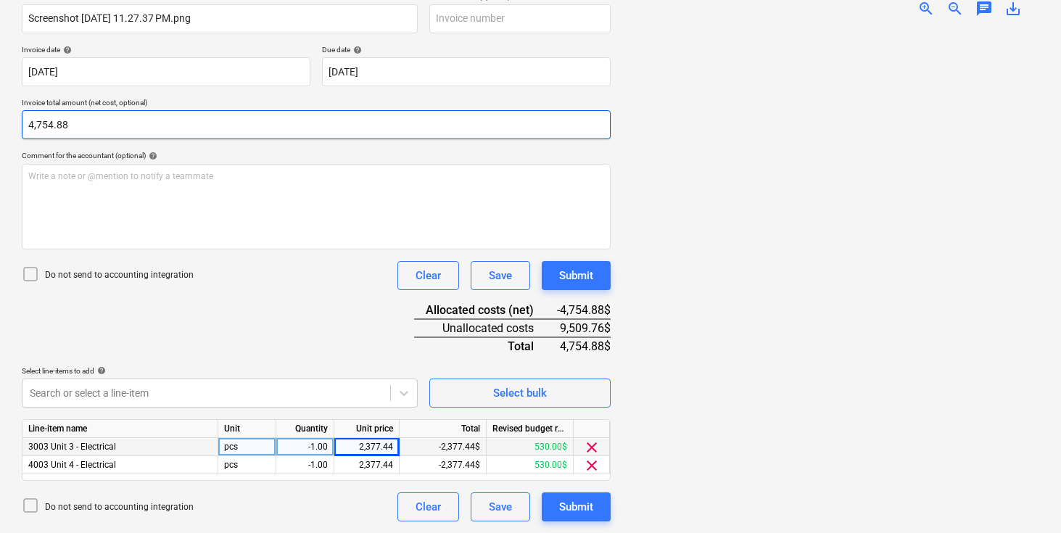
click at [27, 123] on input "4,754.88" at bounding box center [316, 124] width 589 height 29
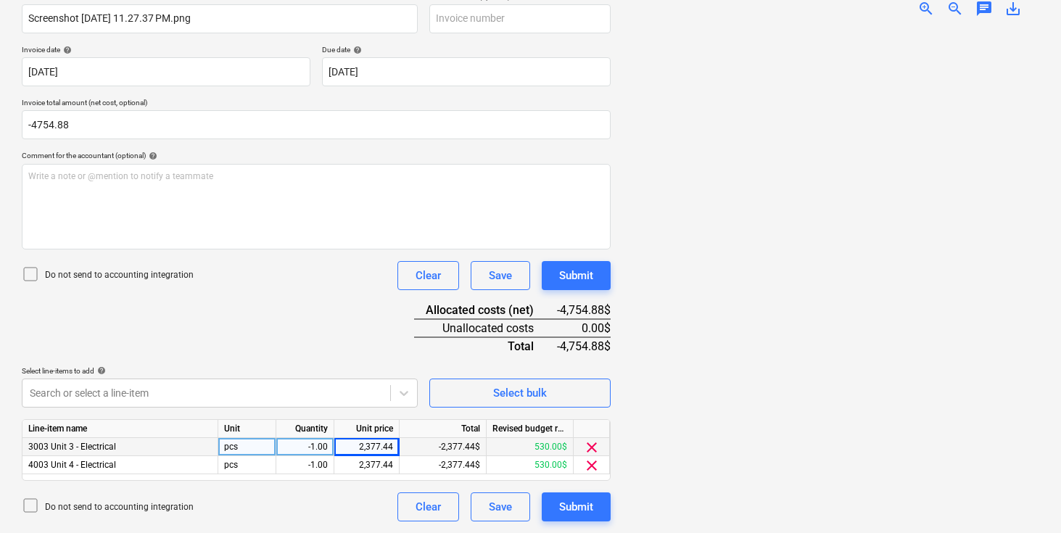
click at [318, 304] on div "Document name help Screenshot [DATE] 11.27.37 PM.png Invoice number (optional) …" at bounding box center [316, 257] width 589 height 530
type input "-4,754.88"
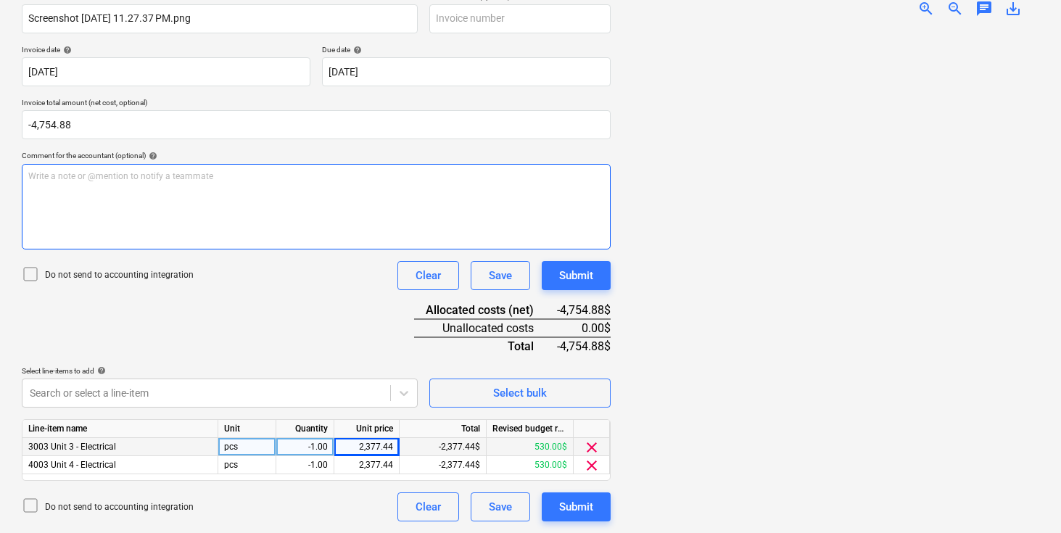
click at [269, 206] on div "Write a note or @mention to notify a teammate [PERSON_NAME]" at bounding box center [316, 207] width 589 height 86
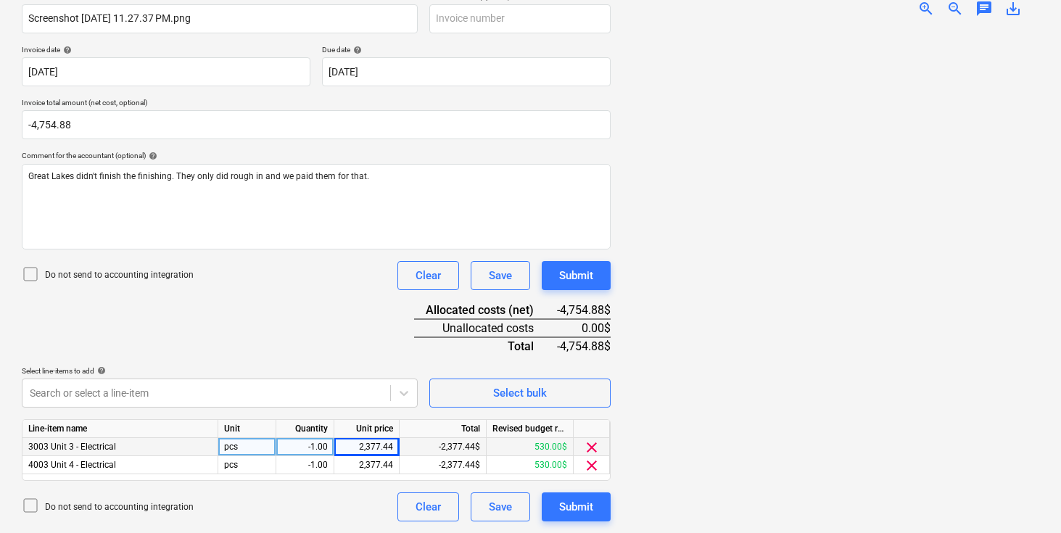
click at [367, 310] on div "Document name help Screenshot [DATE] 11.27.37 PM.png Invoice number (optional) …" at bounding box center [316, 257] width 589 height 530
click at [575, 270] on div "Submit" at bounding box center [576, 275] width 34 height 19
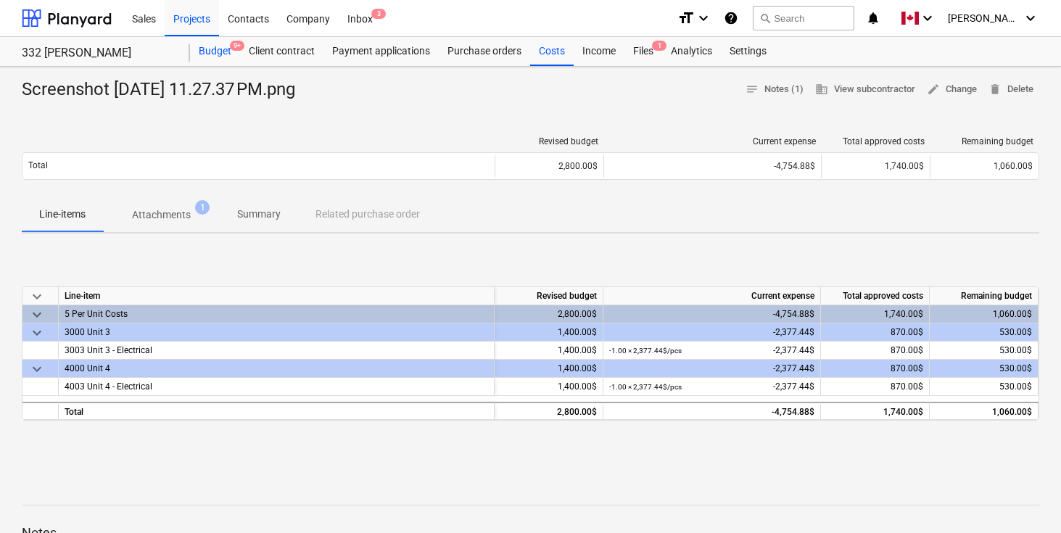
click at [219, 49] on div "Budget 9+" at bounding box center [215, 51] width 50 height 29
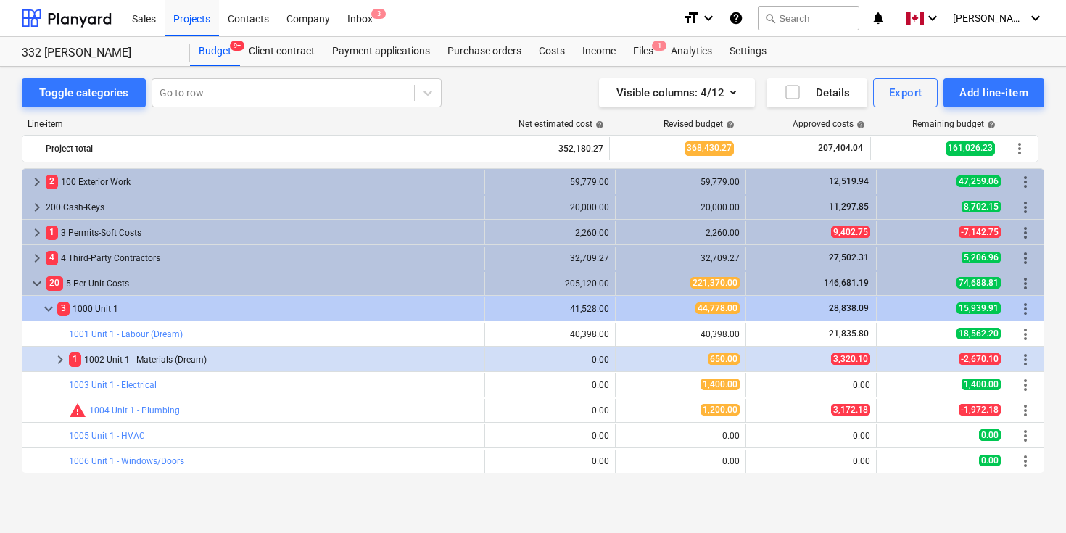
scroll to position [381, 0]
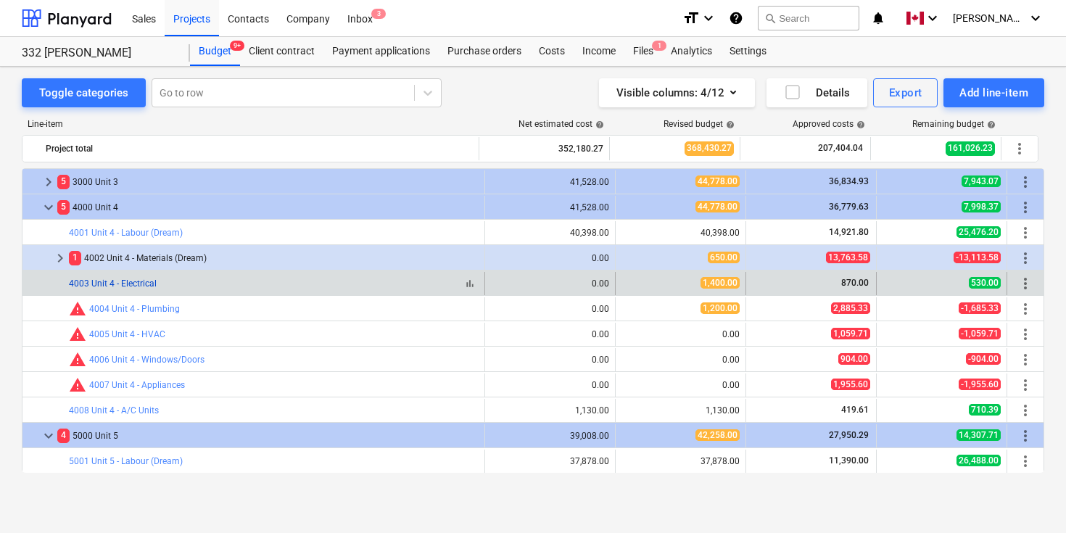
click at [127, 281] on link "4003 Unit 4 - Electrical" at bounding box center [113, 284] width 88 height 10
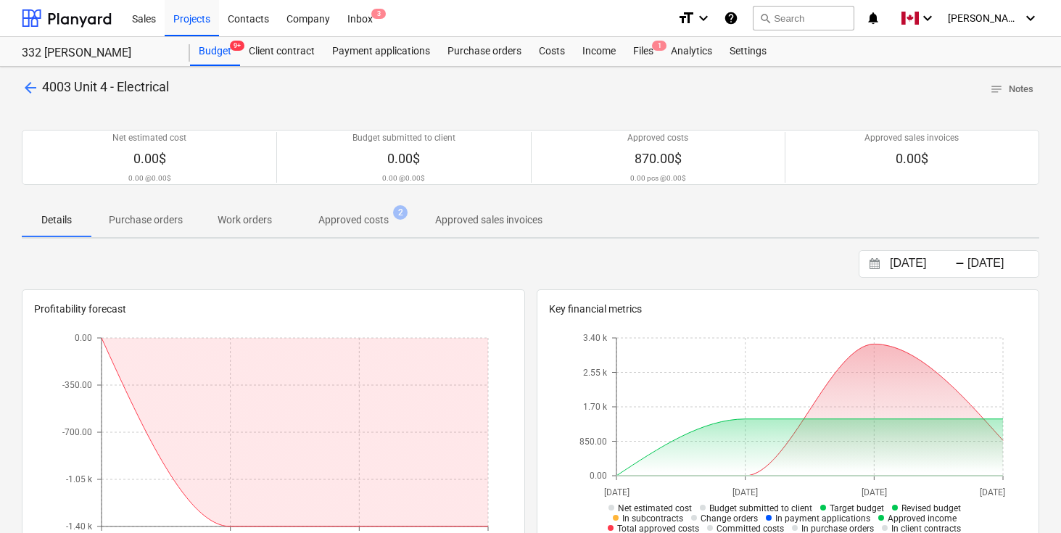
click at [366, 224] on p "Approved costs" at bounding box center [353, 220] width 70 height 15
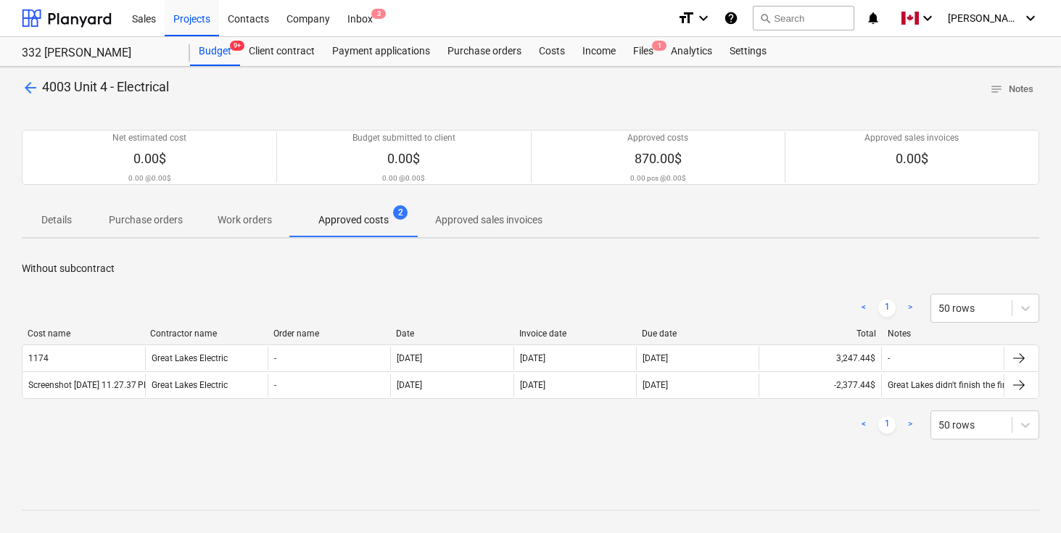
click at [308, 94] on div "arrow_back 4003 Unit 4 - Electrical notes Notes" at bounding box center [531, 89] width 1018 height 22
click at [31, 83] on span "arrow_back" at bounding box center [30, 87] width 17 height 17
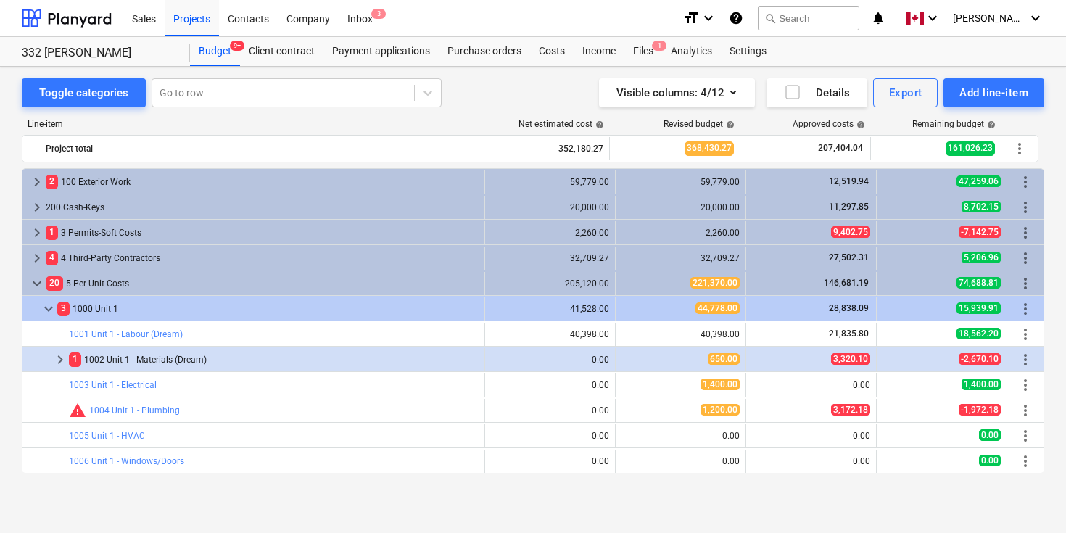
scroll to position [381, 0]
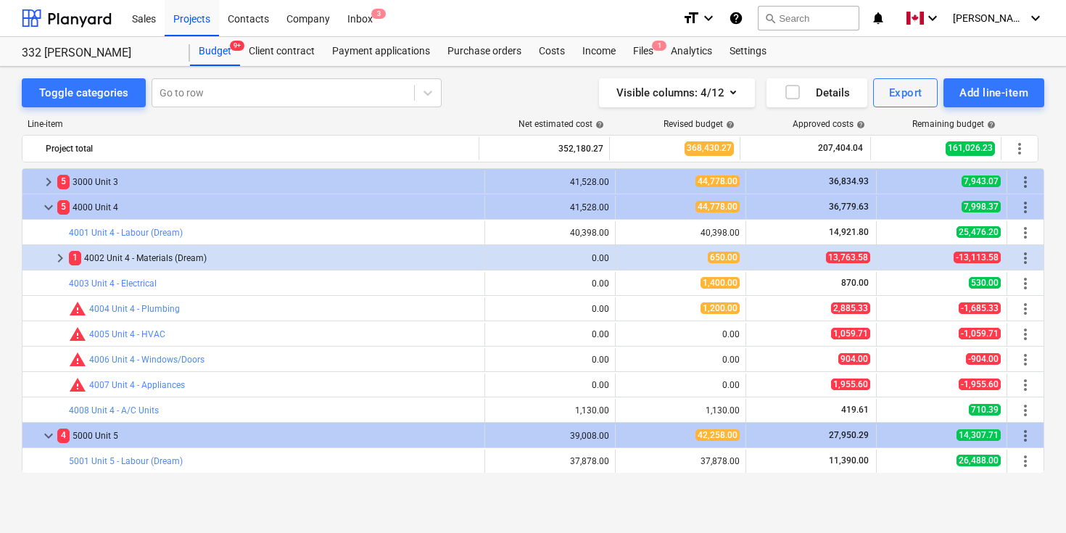
click at [349, 120] on div "Line-item" at bounding box center [251, 124] width 458 height 10
click at [383, 120] on div "Line-item" at bounding box center [251, 124] width 458 height 10
click at [365, 117] on div "Line-item Net estimated cost help Revised budget help Approved costs help Remai…" at bounding box center [533, 298] width 1023 height 383
click at [347, 119] on div "Line-item" at bounding box center [251, 124] width 458 height 10
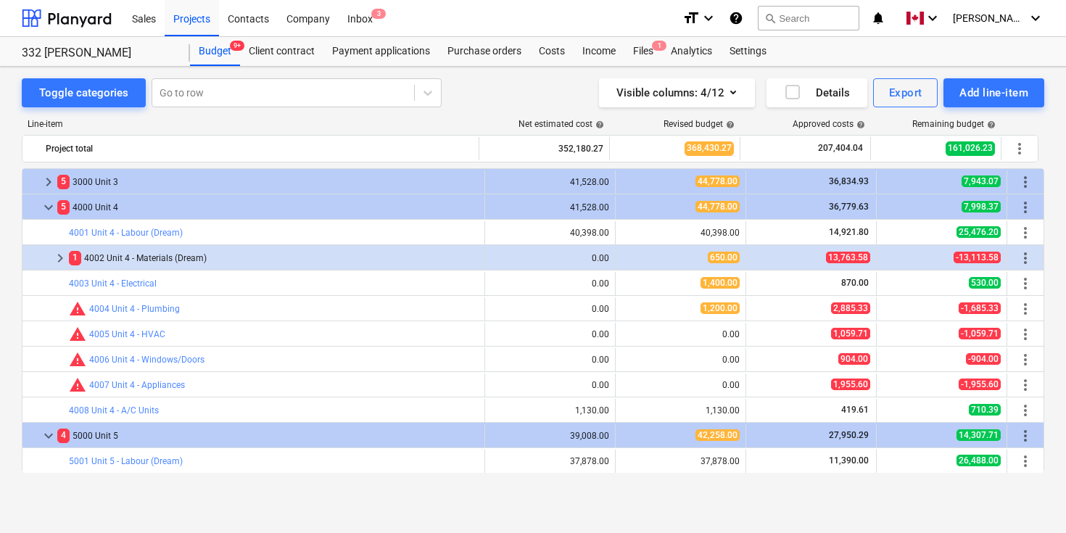
click at [347, 119] on div "Line-item" at bounding box center [251, 124] width 458 height 10
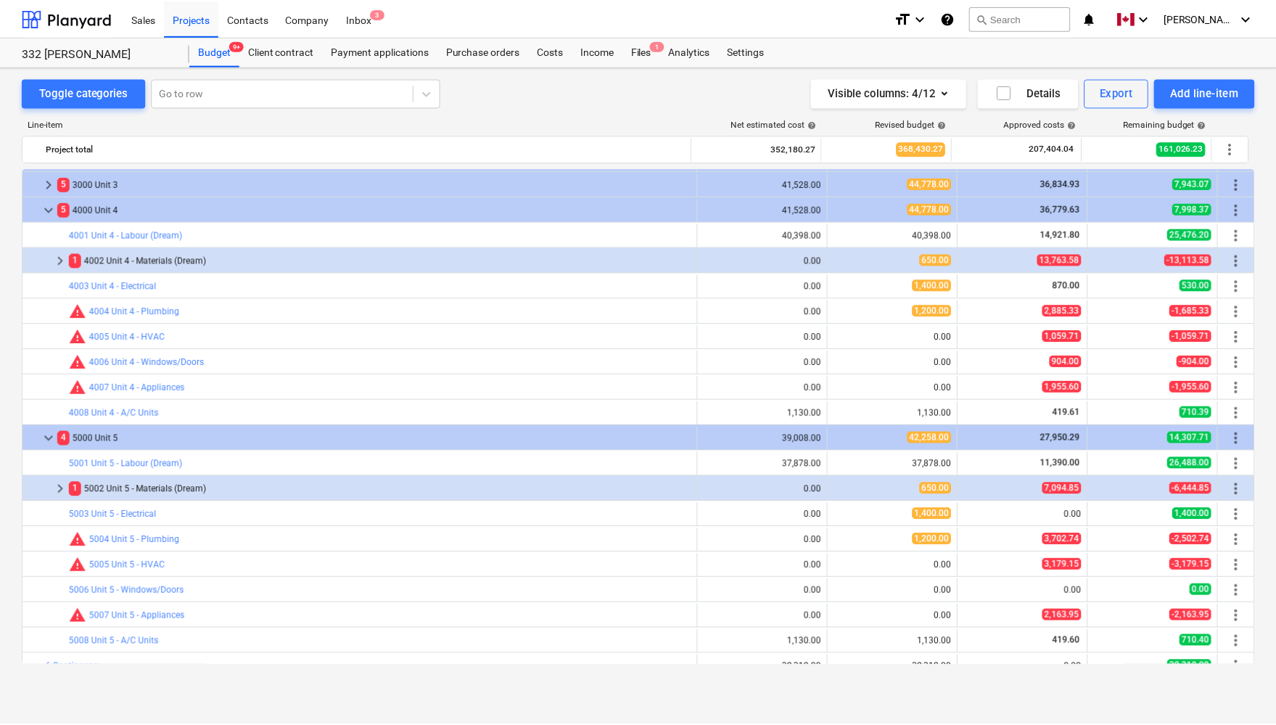
scroll to position [324, 0]
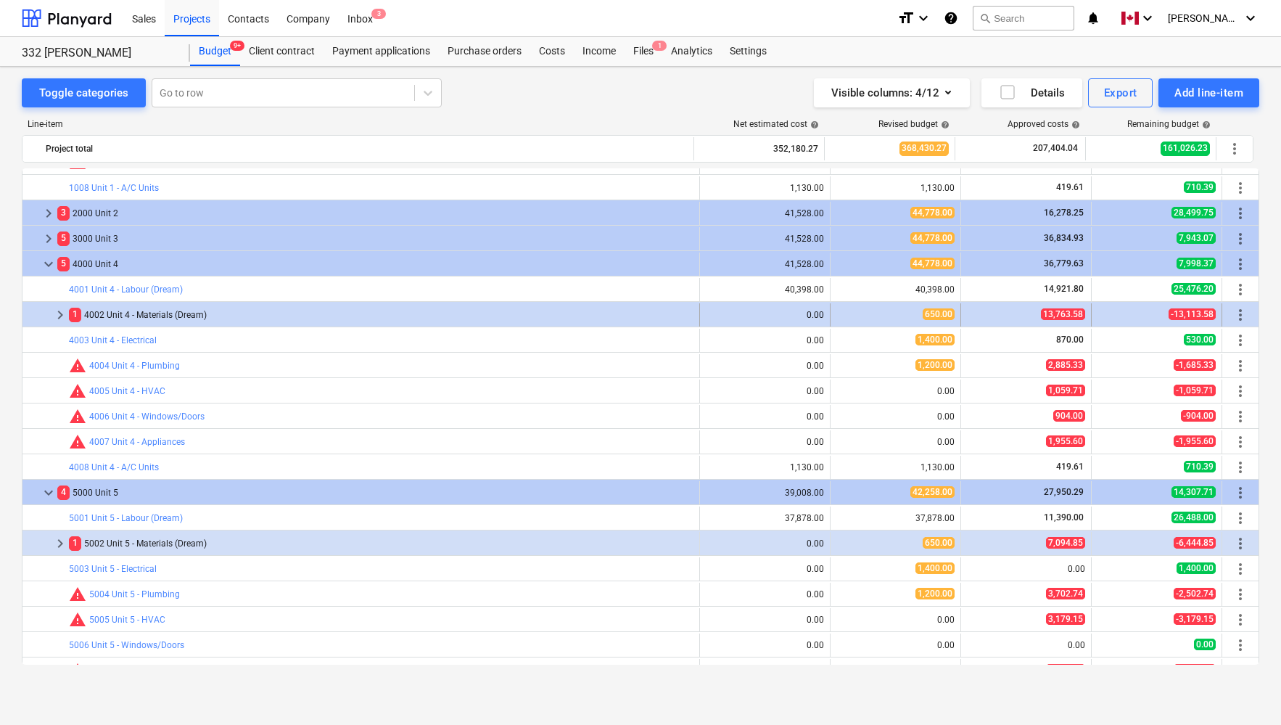
click at [60, 313] on span "keyboard_arrow_right" at bounding box center [60, 314] width 17 height 17
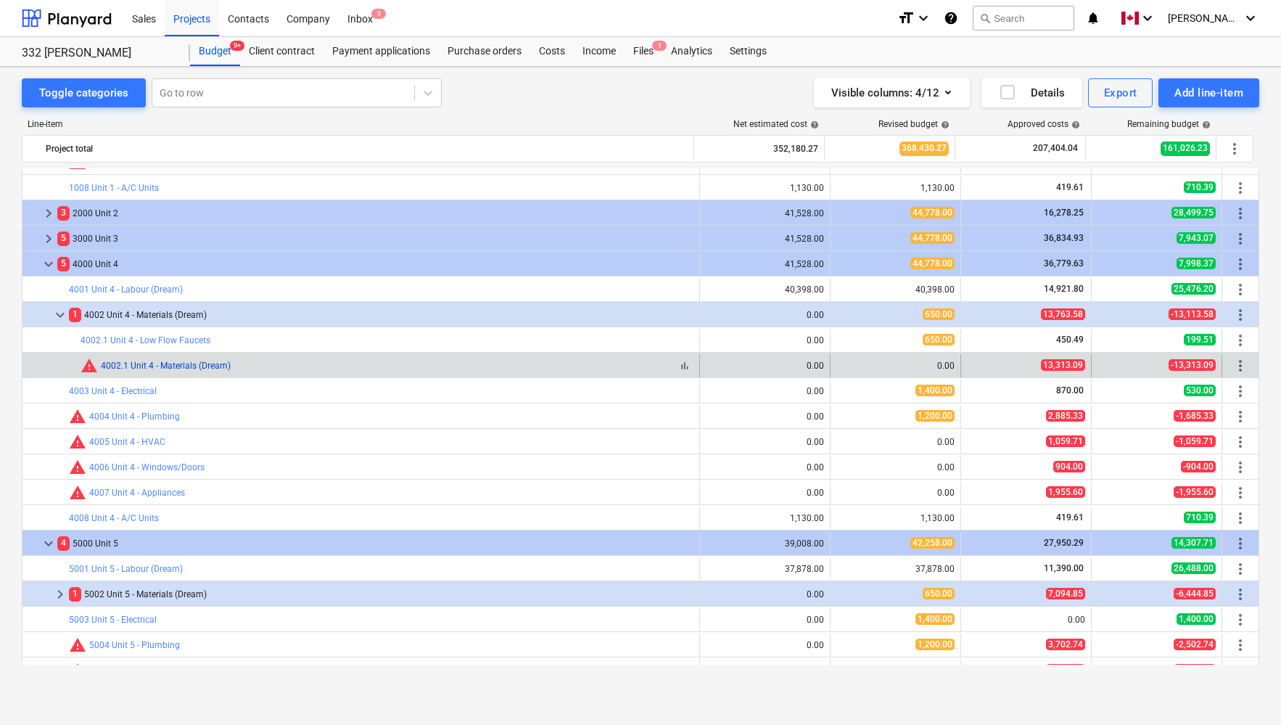
click at [174, 361] on link "4002.1 Unit 4 - Materials (Dream)" at bounding box center [166, 366] width 130 height 10
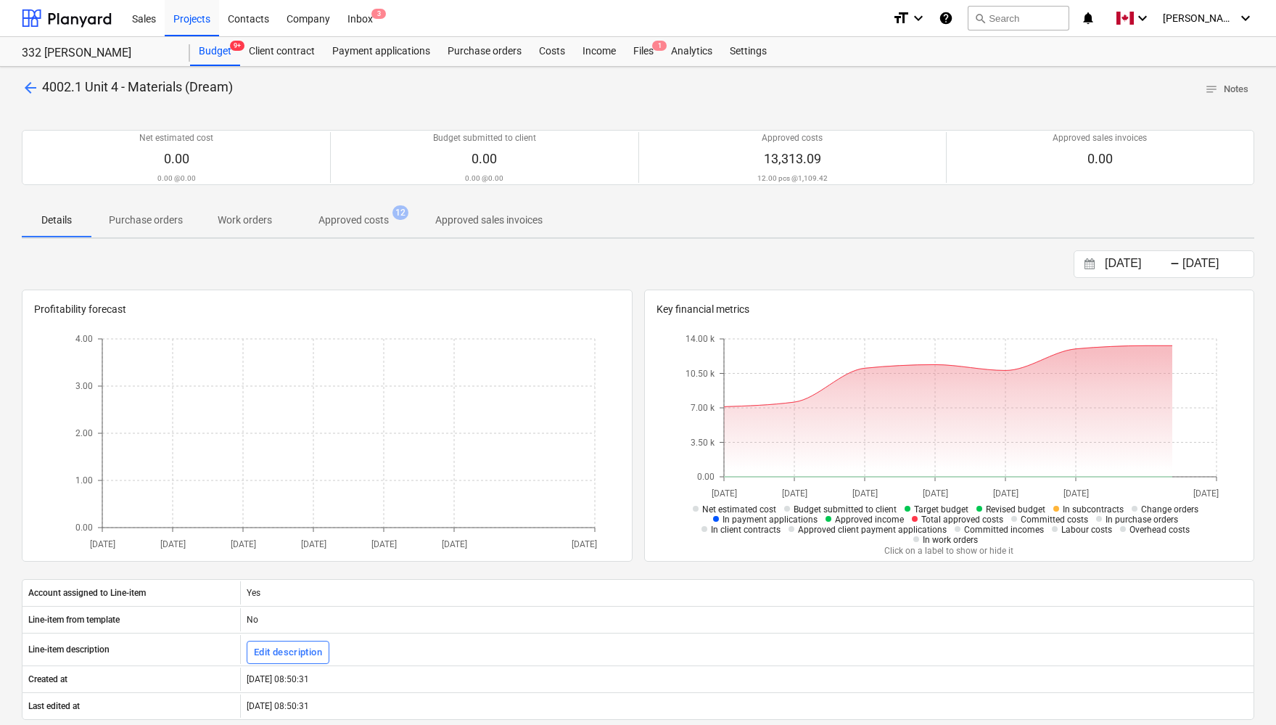
click at [341, 225] on p "Approved costs" at bounding box center [353, 220] width 70 height 15
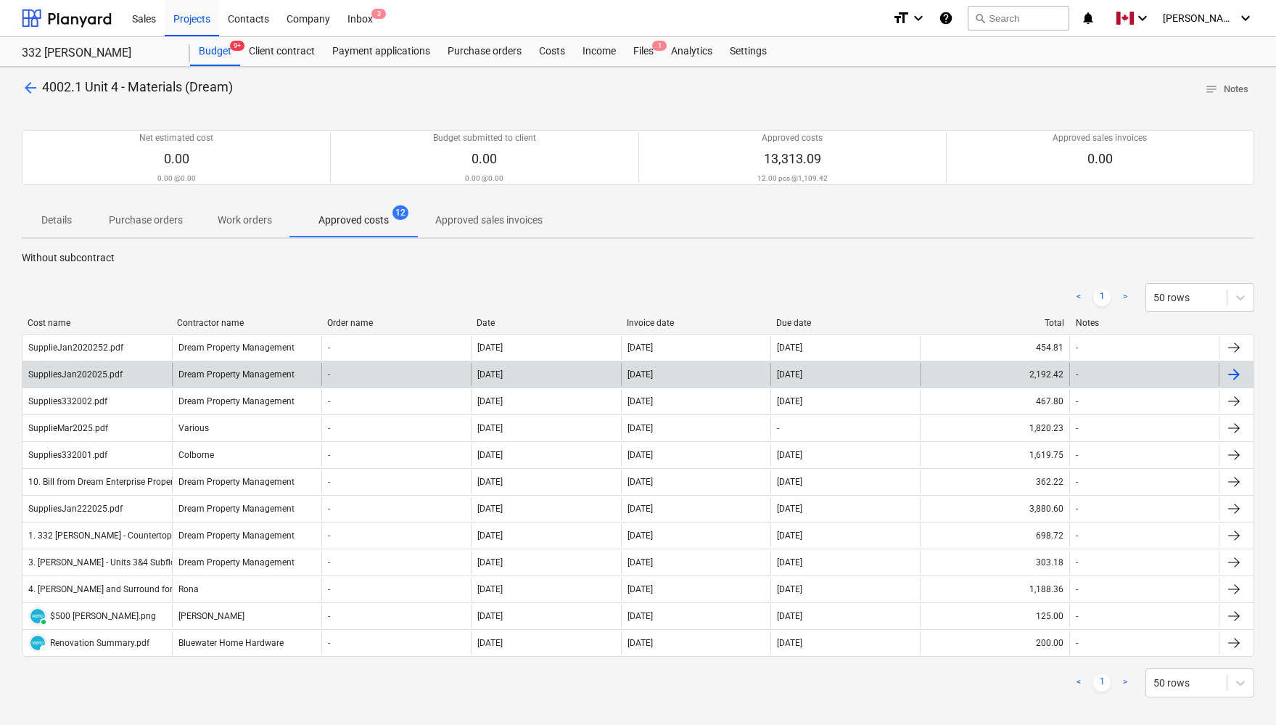
click at [1061, 368] on div at bounding box center [1233, 374] width 17 height 17
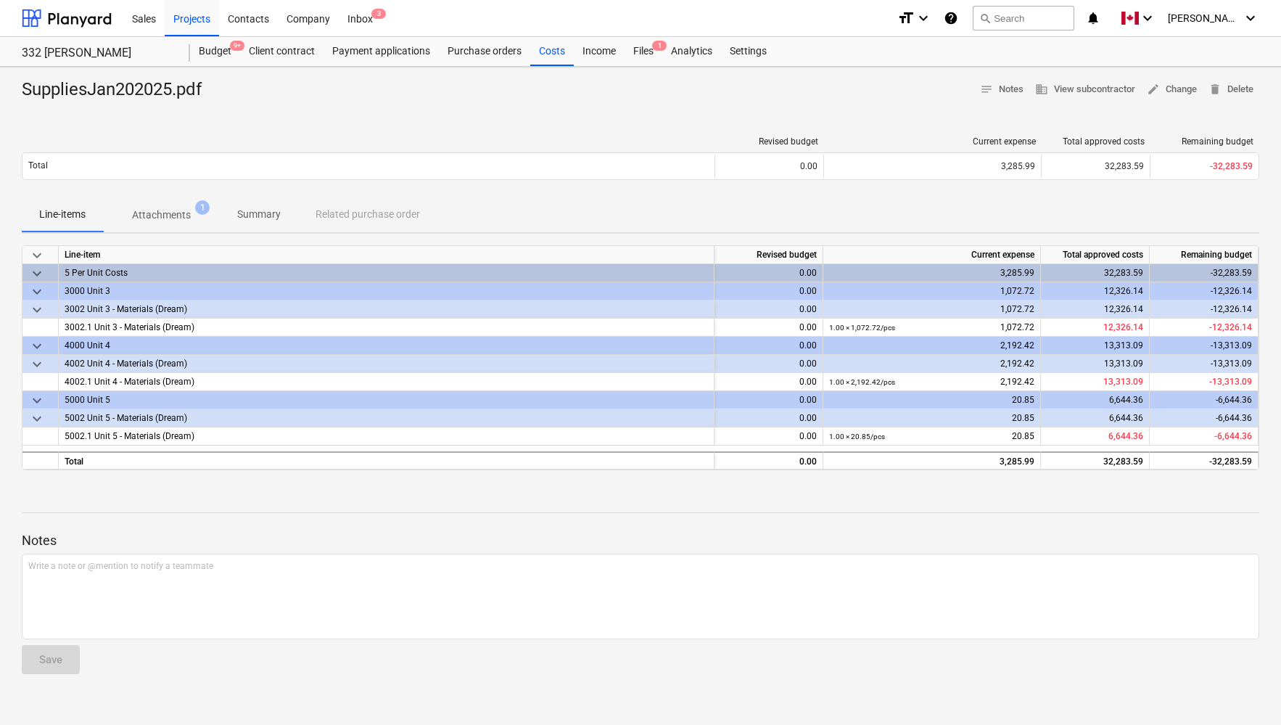
click at [532, 504] on div at bounding box center [641, 499] width 1238 height 12
click at [563, 507] on div "Notes Write a note or @mention to notify a teammate ﻿ Save" at bounding box center [641, 589] width 1238 height 192
click at [590, 498] on div at bounding box center [641, 499] width 1238 height 12
click at [163, 210] on p "Attachments" at bounding box center [161, 214] width 59 height 15
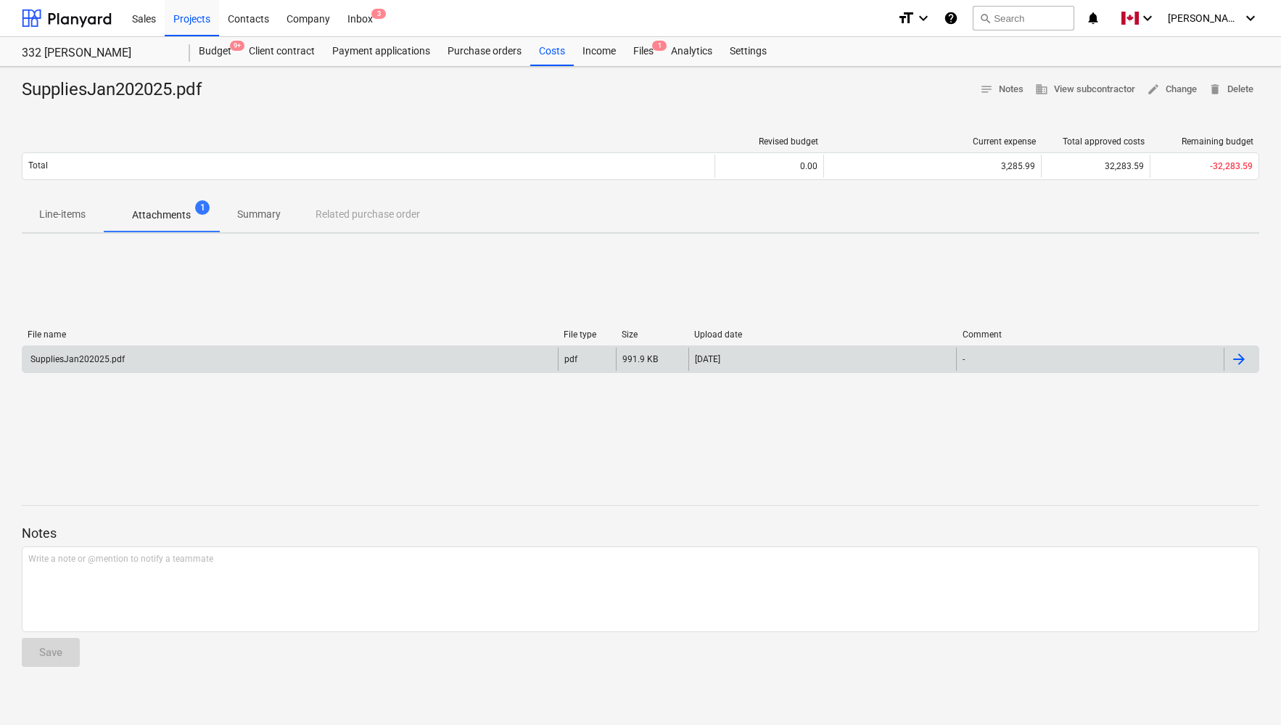
click at [1061, 355] on div at bounding box center [1238, 358] width 17 height 17
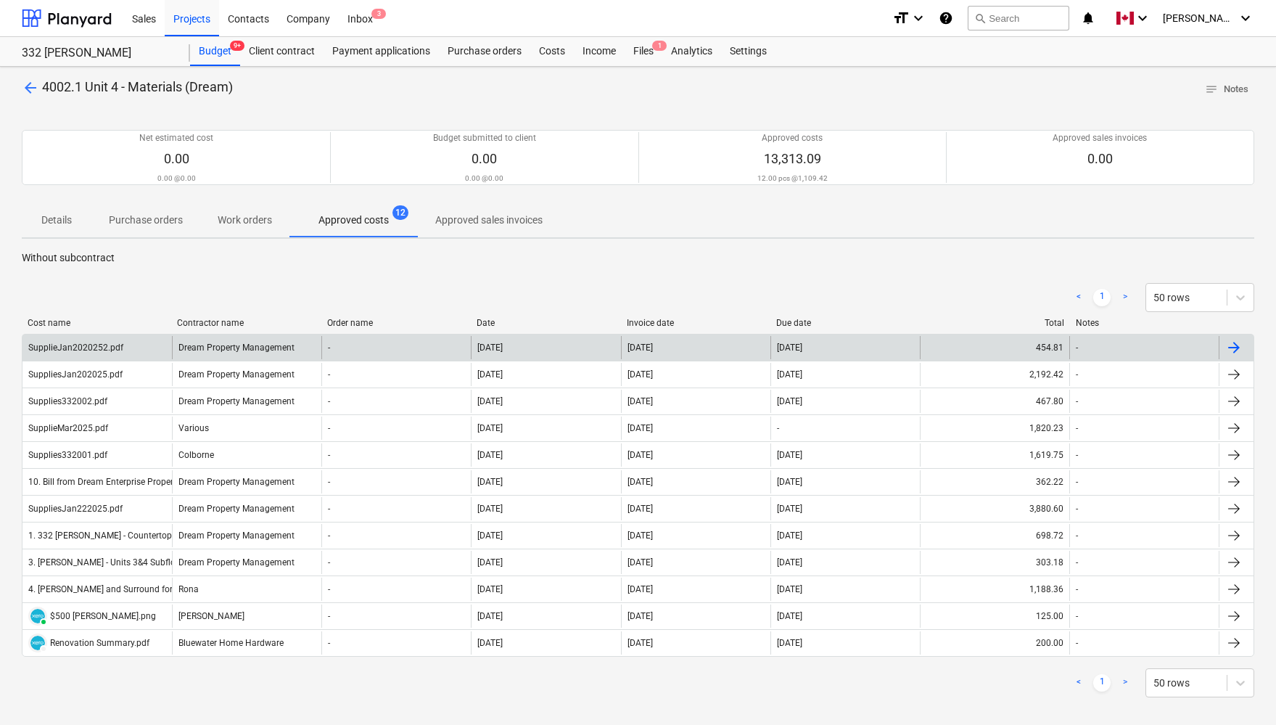
click at [1061, 343] on div at bounding box center [1233, 347] width 17 height 17
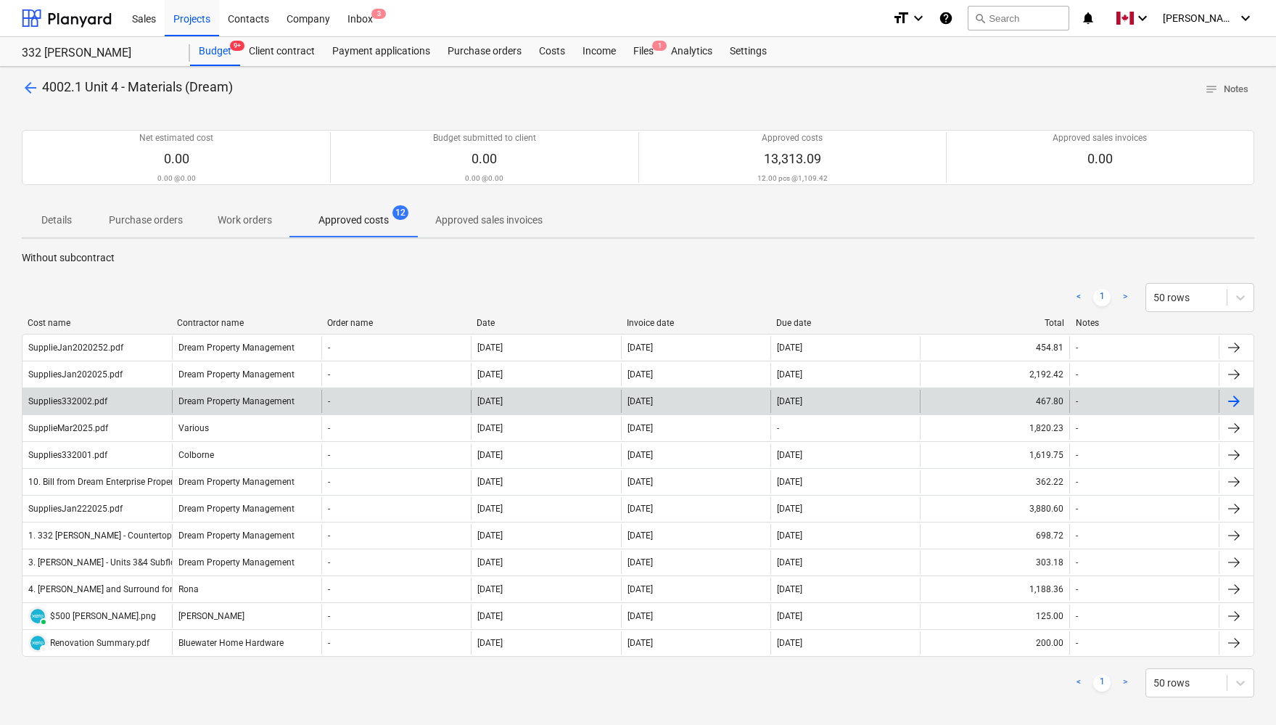
click at [1061, 400] on div at bounding box center [1233, 400] width 17 height 17
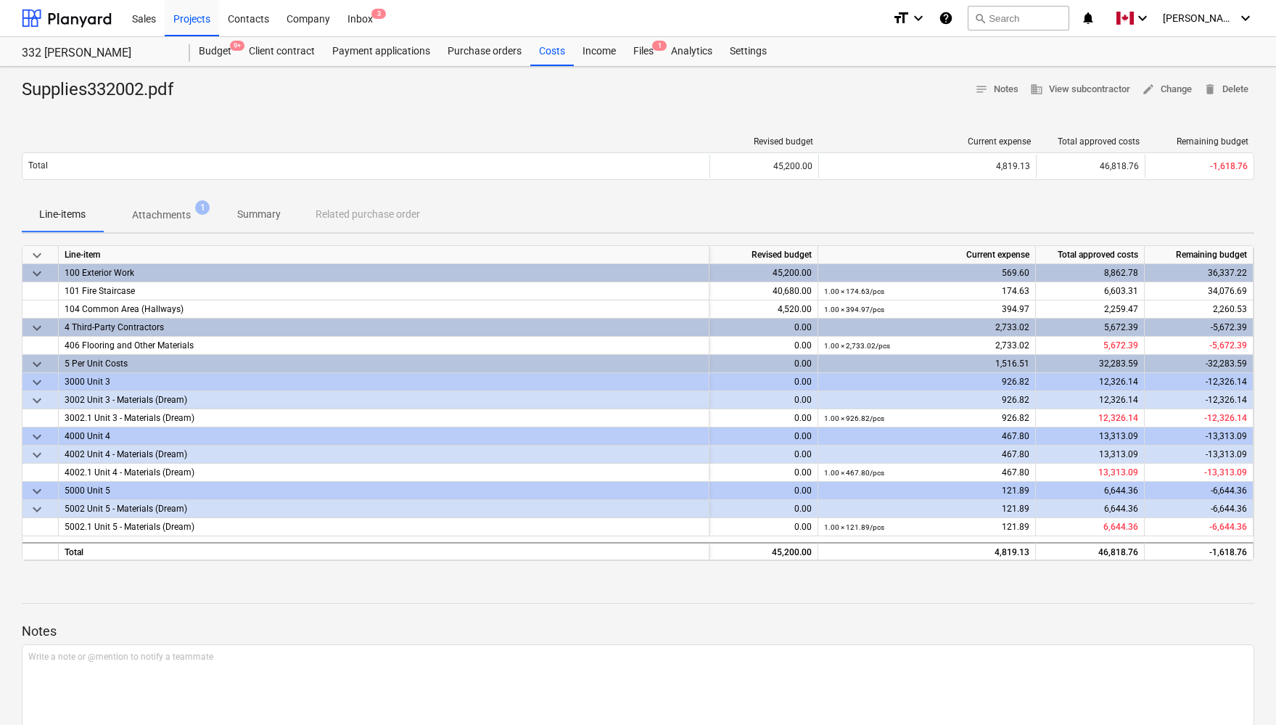
click at [160, 210] on p "Attachments" at bounding box center [161, 214] width 59 height 15
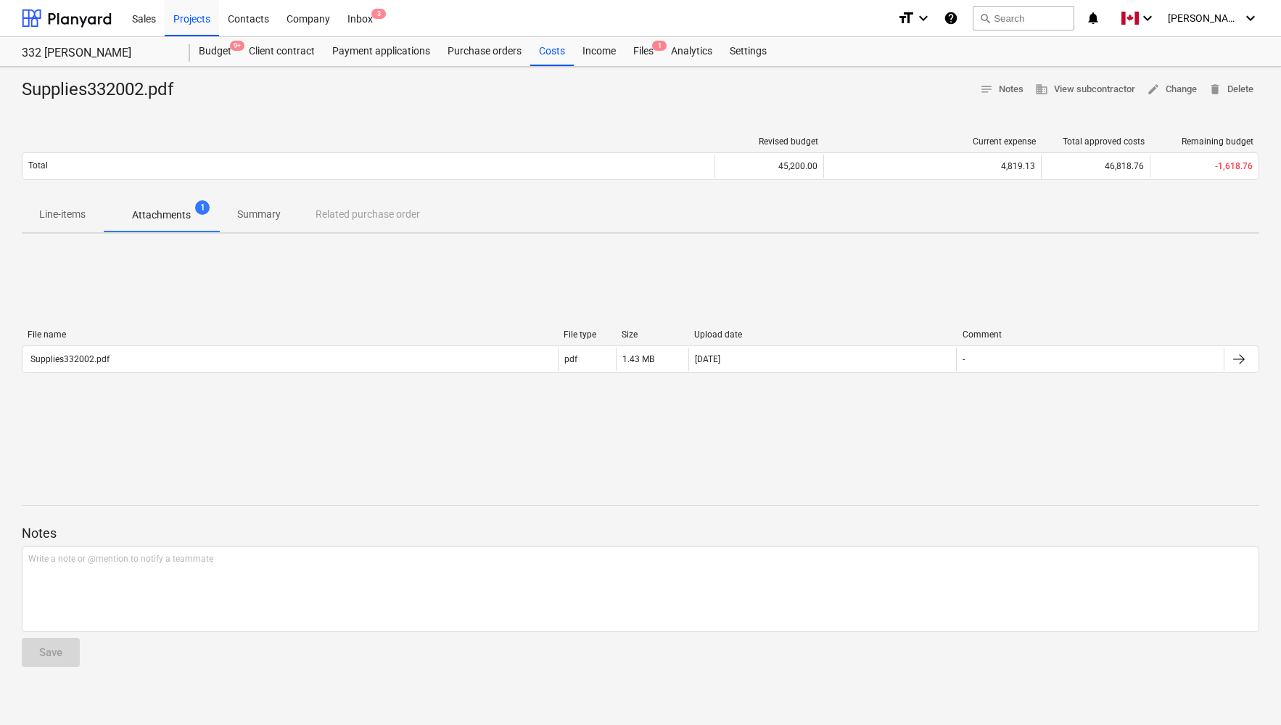
click at [57, 221] on p "Line-items" at bounding box center [62, 214] width 46 height 15
click at [483, 471] on div "Supplies332002.pdf notes Notes business View subcontractor edit Change delete D…" at bounding box center [640, 396] width 1281 height 658
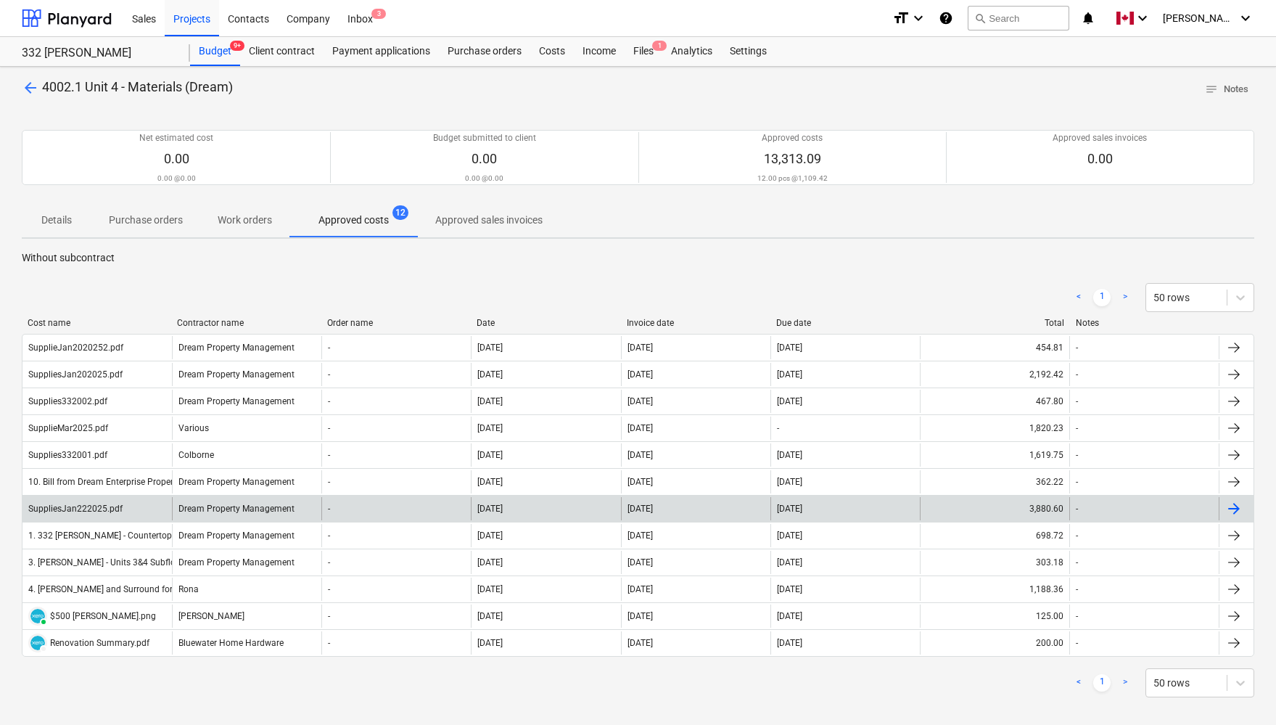
click at [1061, 503] on div at bounding box center [1233, 508] width 17 height 17
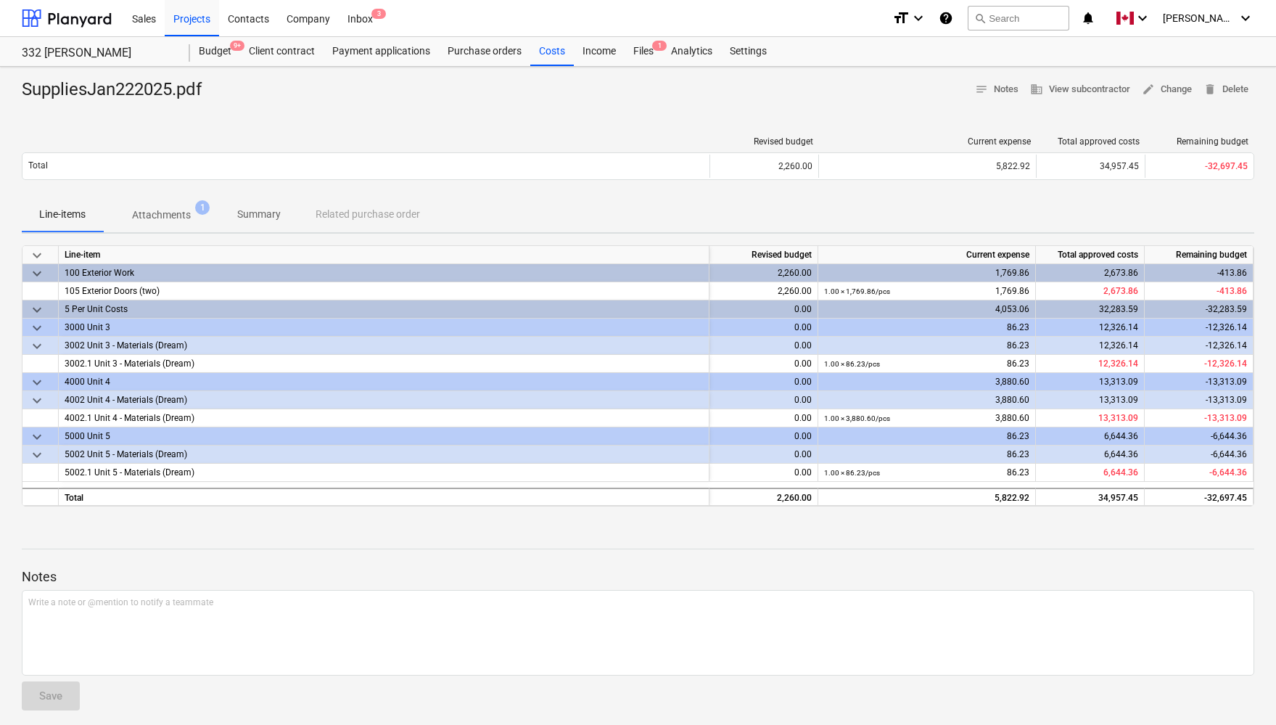
click at [274, 233] on div "Line-items Attachments 1 Summary Related purchase order" at bounding box center [638, 215] width 1232 height 36
click at [257, 209] on p "Summary" at bounding box center [259, 214] width 44 height 15
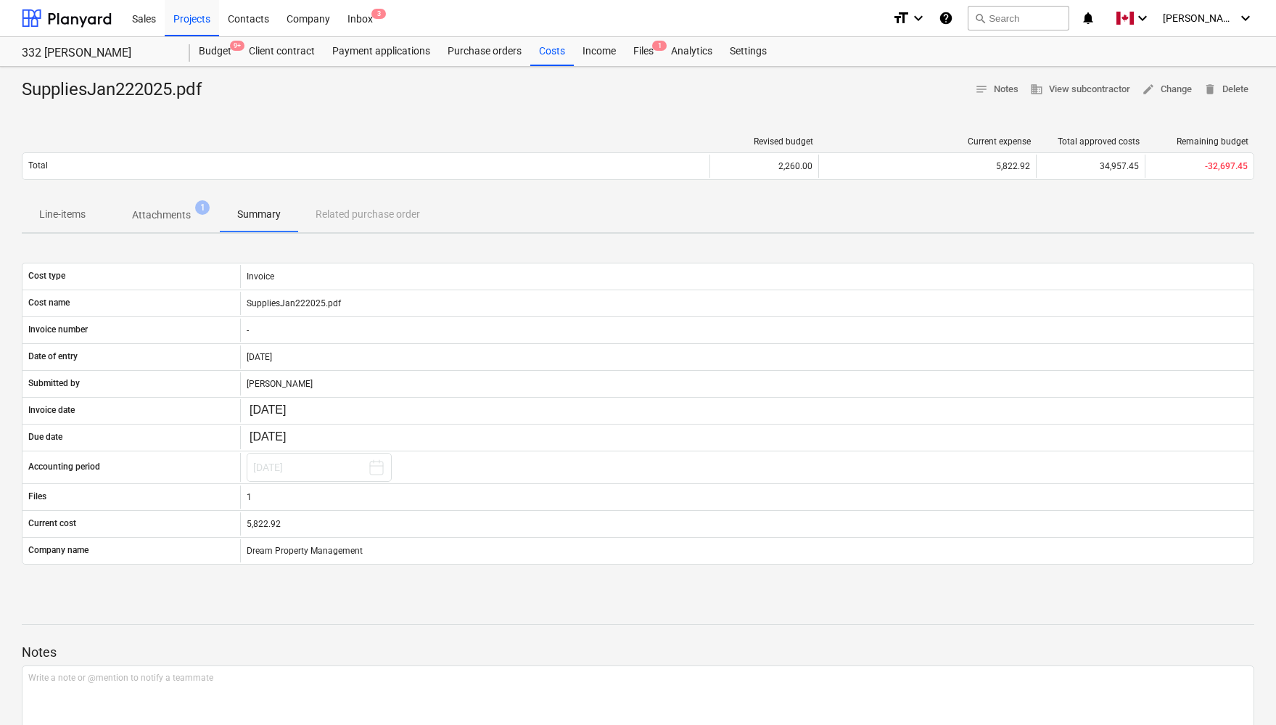
click at [189, 213] on p "Attachments" at bounding box center [161, 214] width 59 height 15
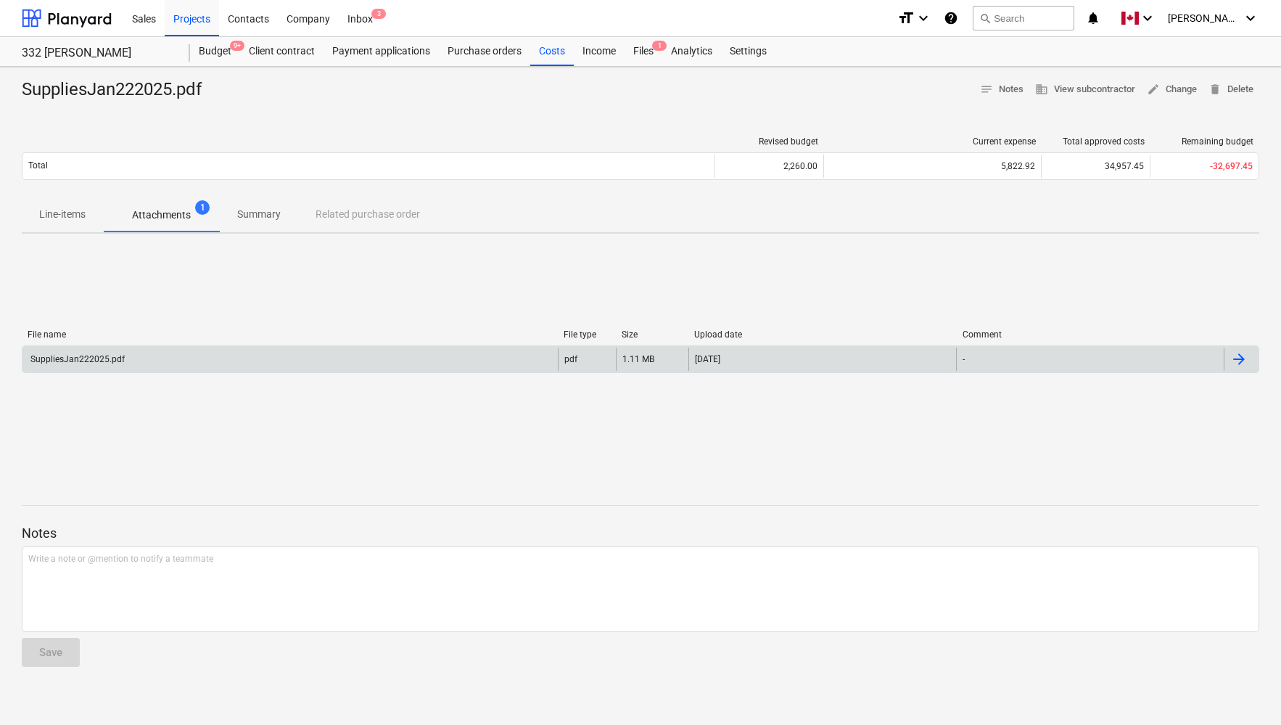
click at [1061, 360] on div at bounding box center [1241, 358] width 35 height 23
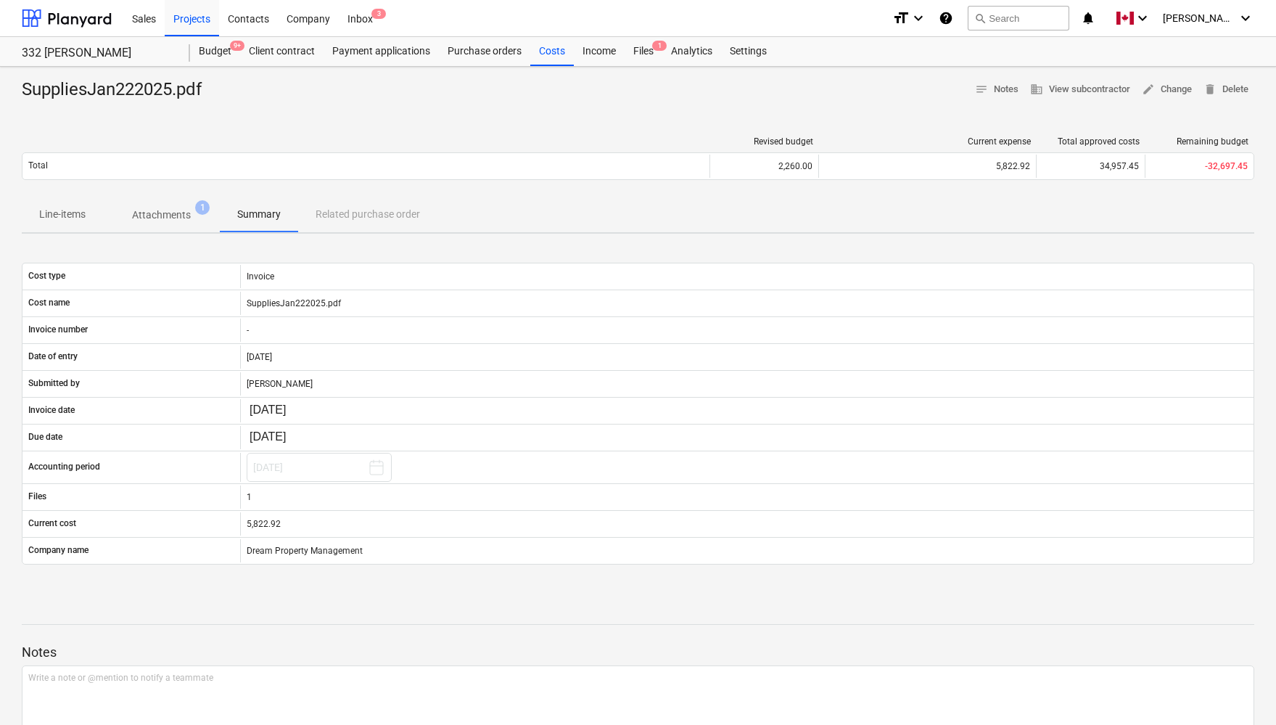
click at [153, 213] on p "Attachments" at bounding box center [161, 214] width 59 height 15
